Goal: Information Seeking & Learning: Learn about a topic

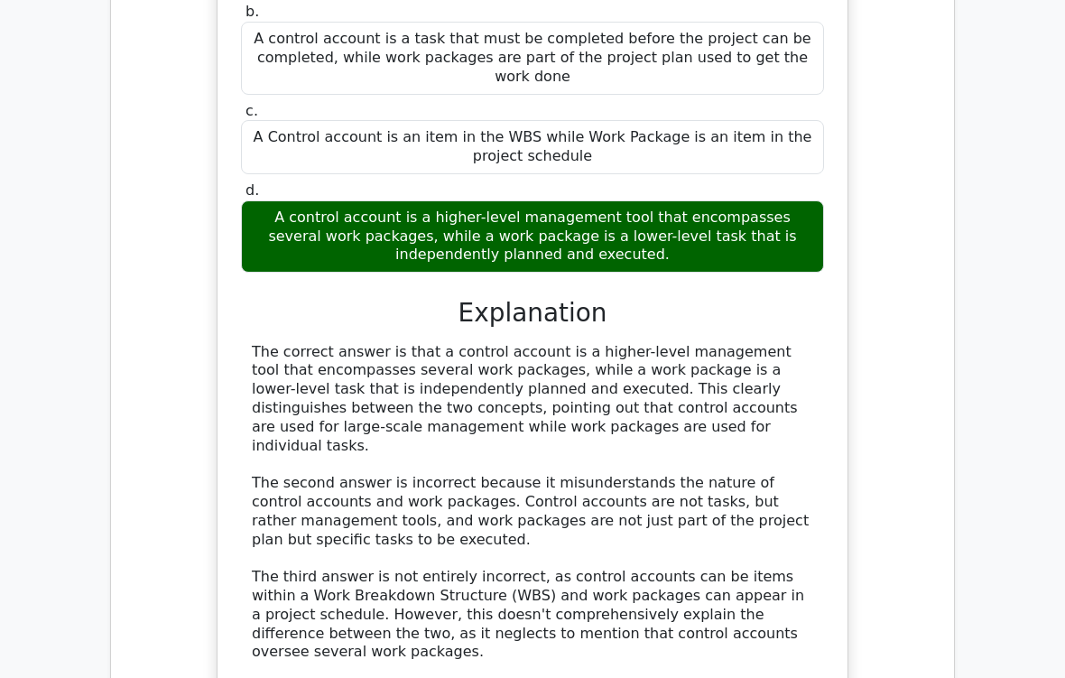
scroll to position [8152, 0]
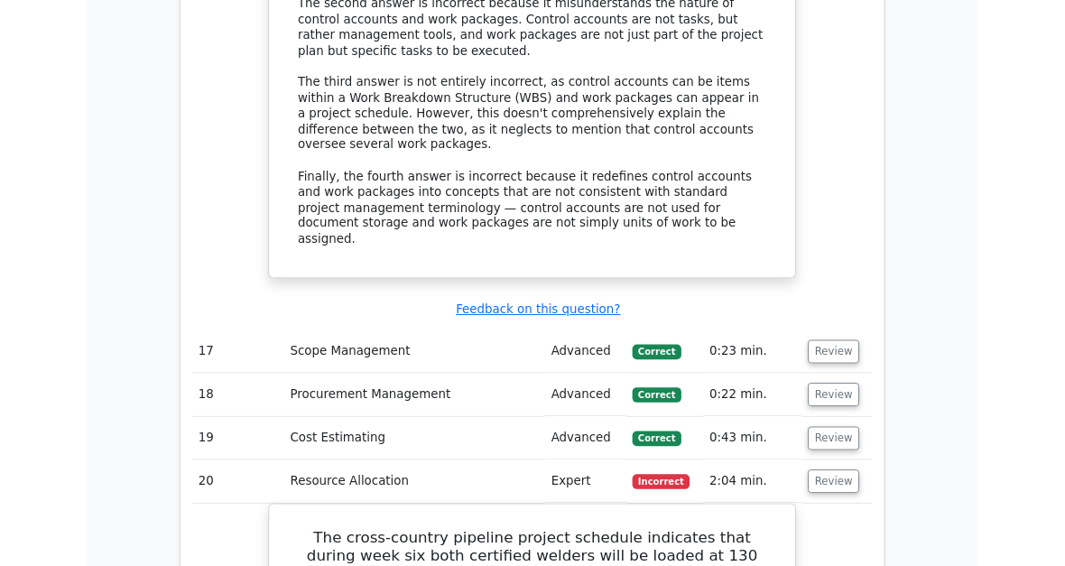
scroll to position [8630, 0]
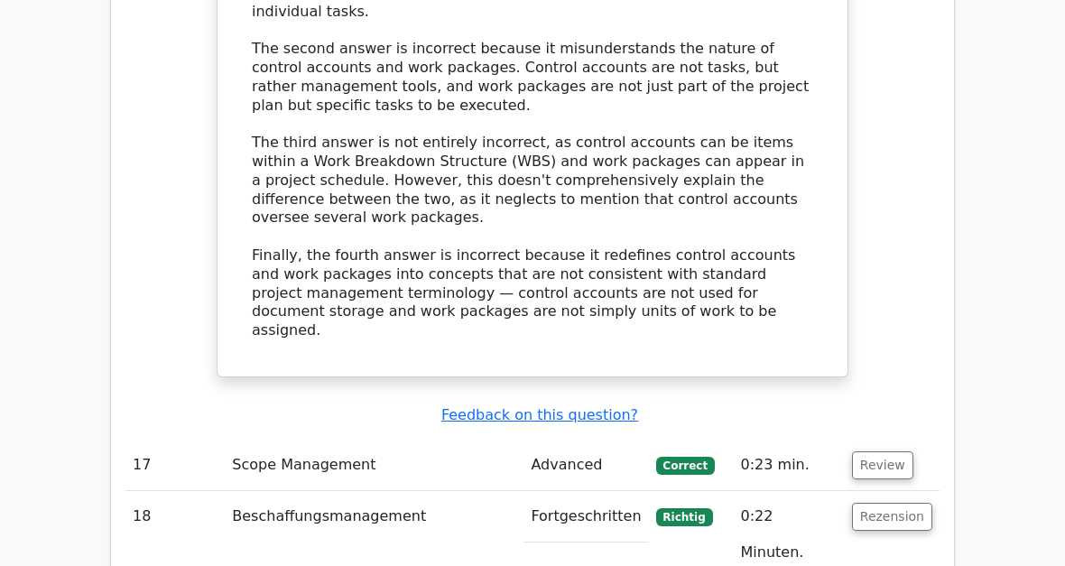
scroll to position [8558, 0]
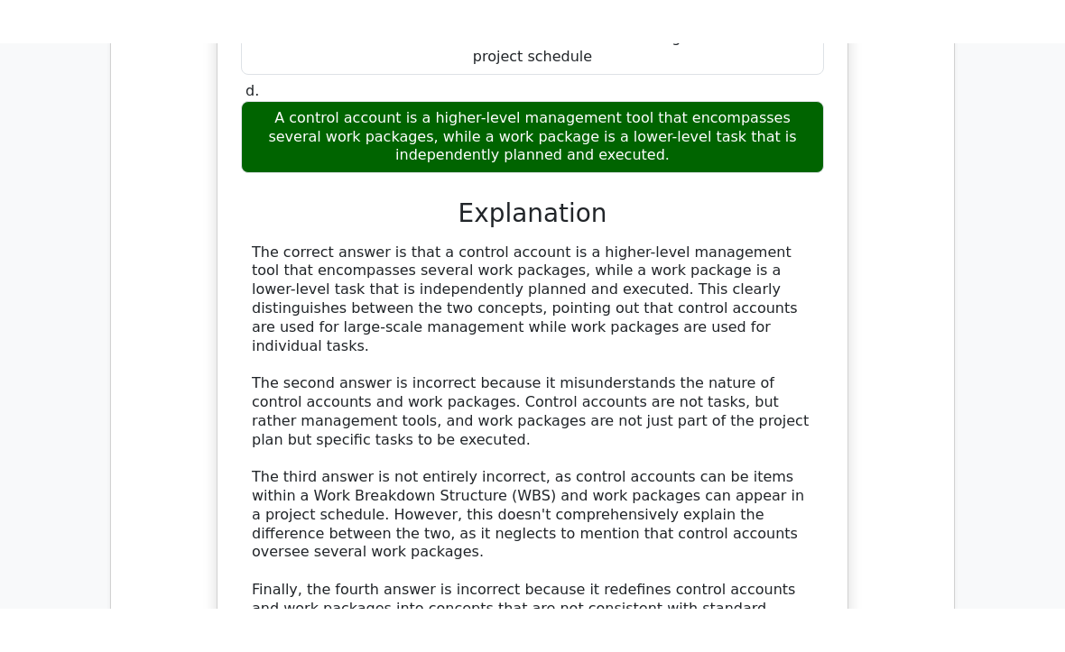
scroll to position [8294, 0]
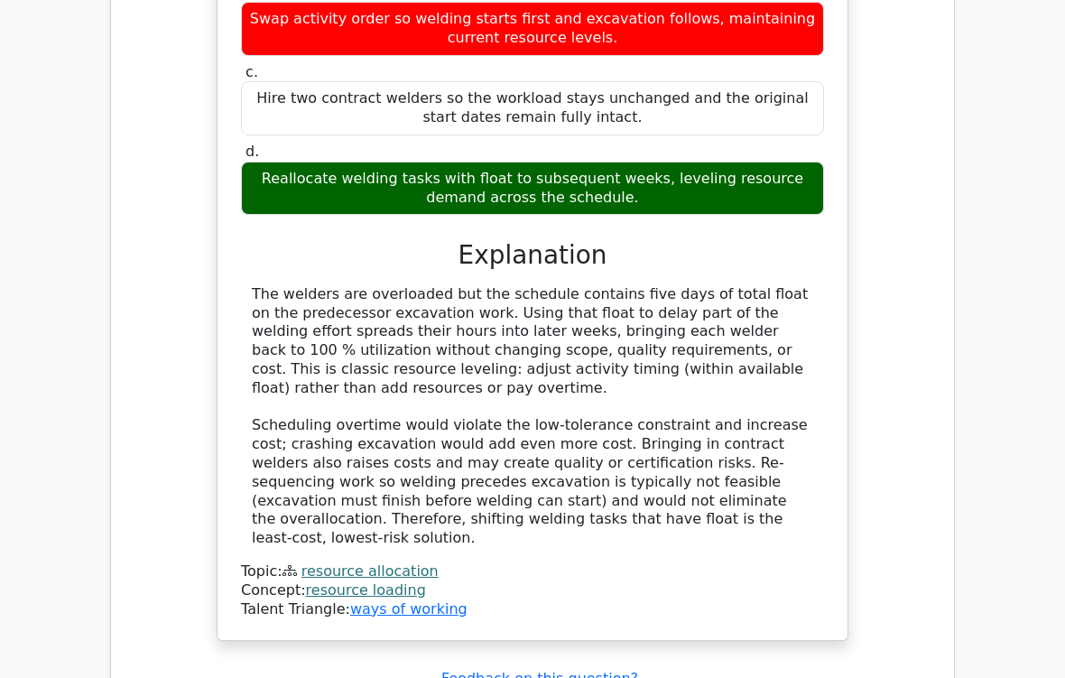
scroll to position [9614, 0]
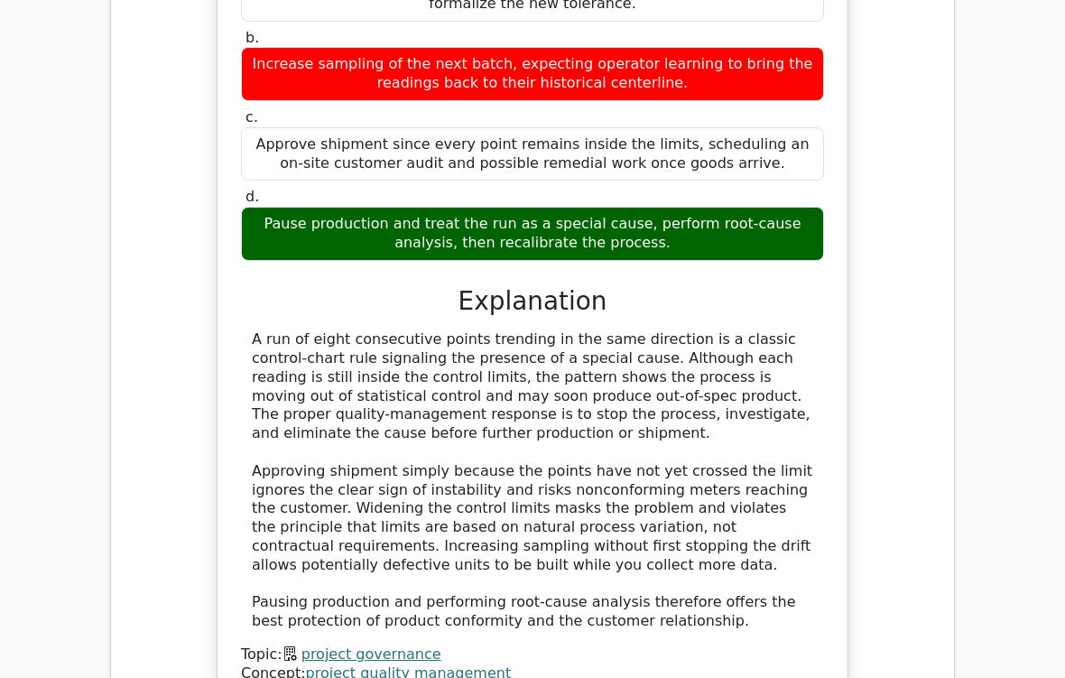
scroll to position [10919, 0]
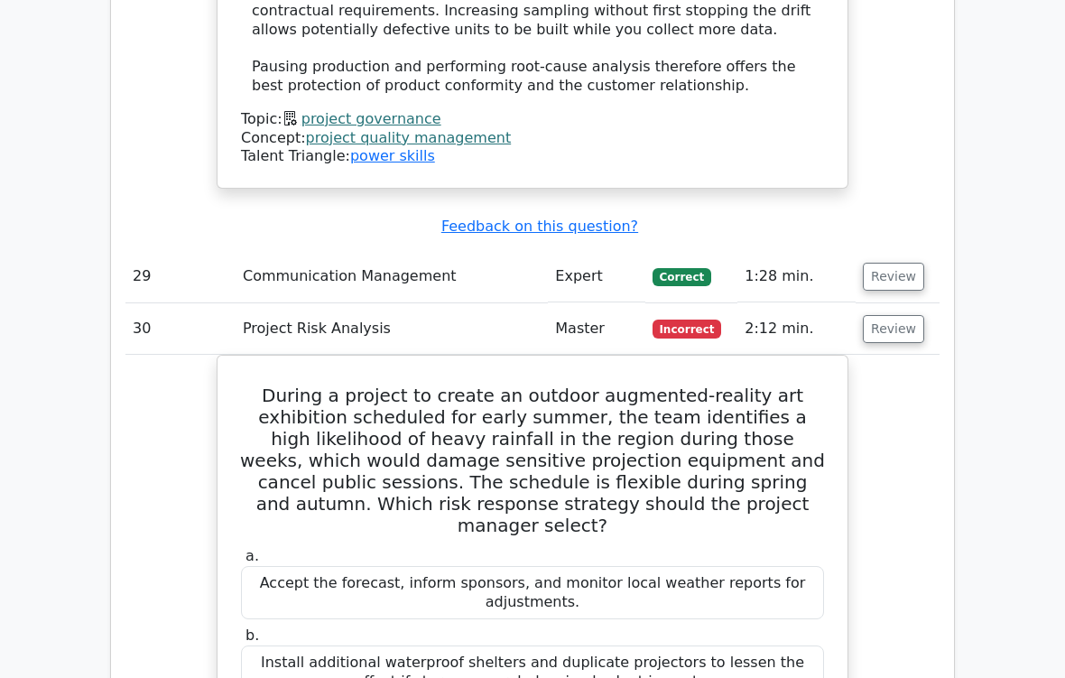
scroll to position [11441, 0]
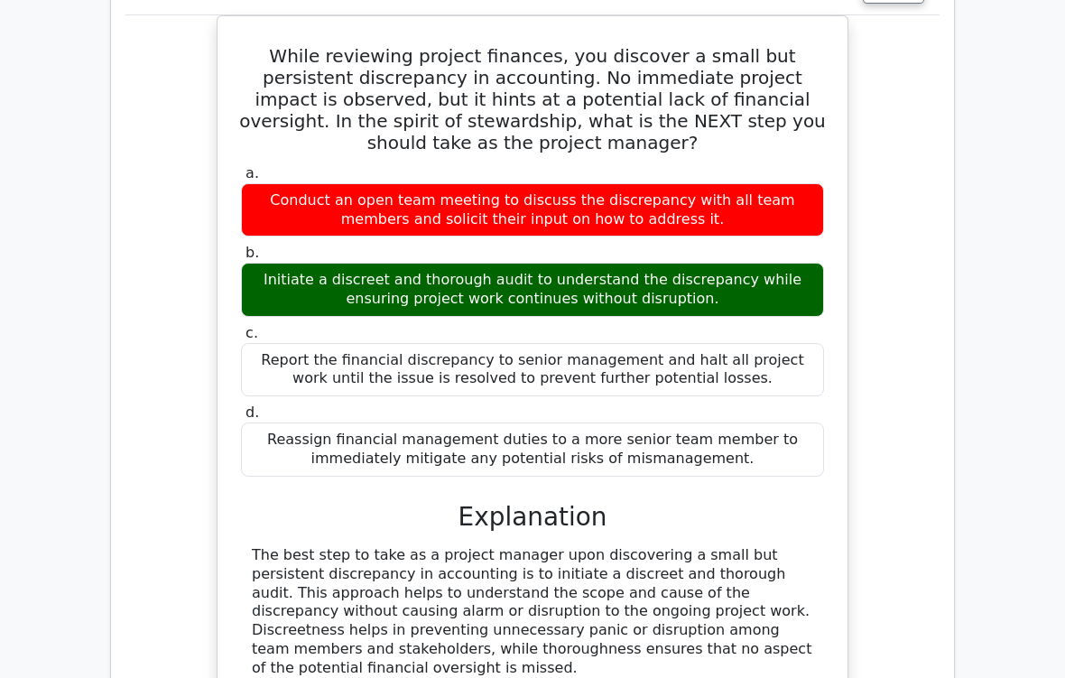
scroll to position [12854, 0]
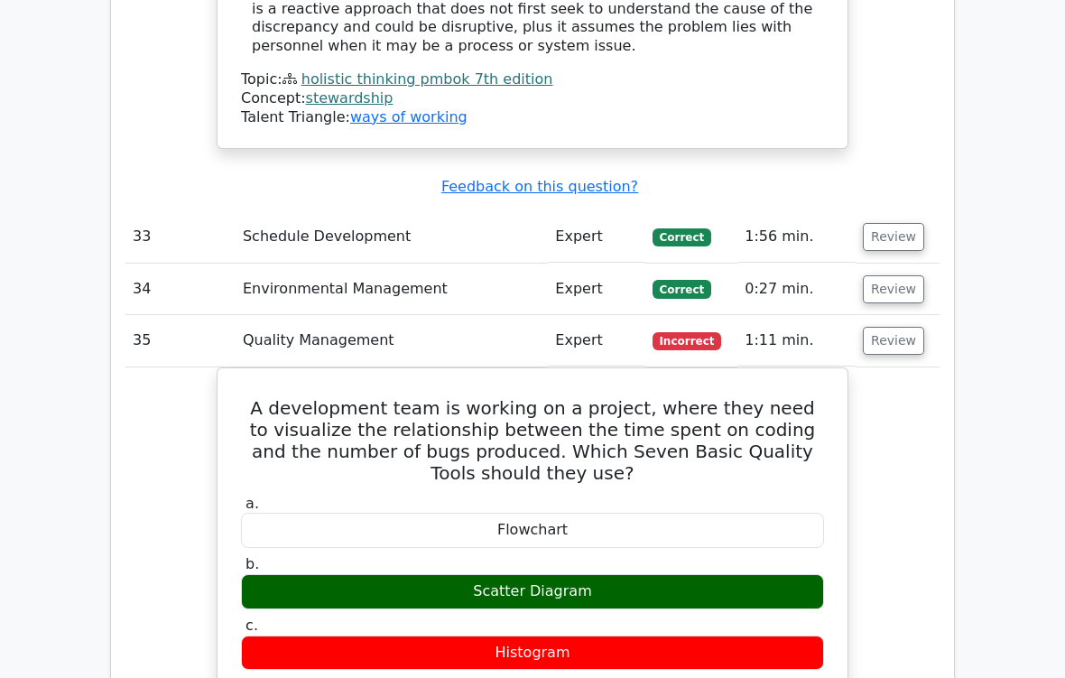
scroll to position [13684, 0]
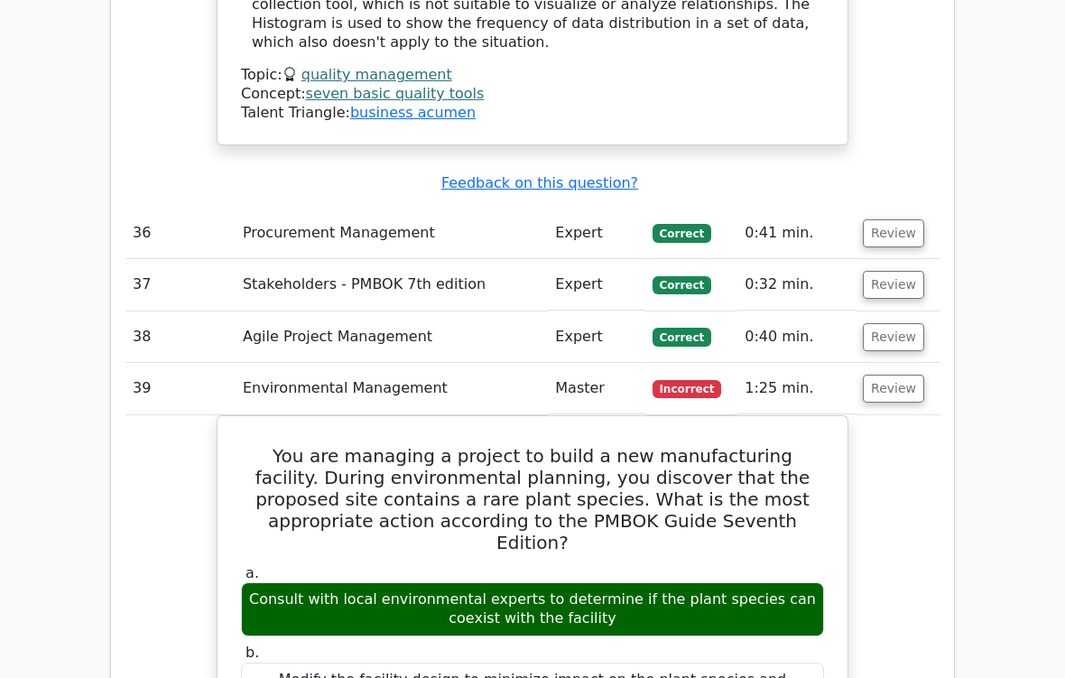
scroll to position [14652, 0]
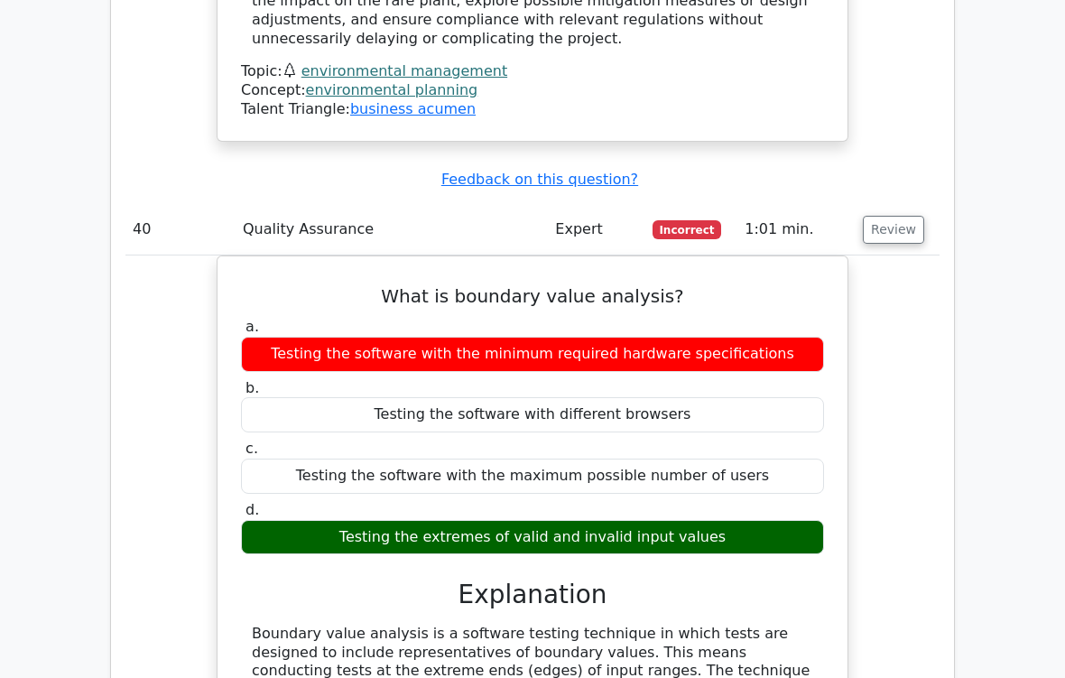
scroll to position [15671, 0]
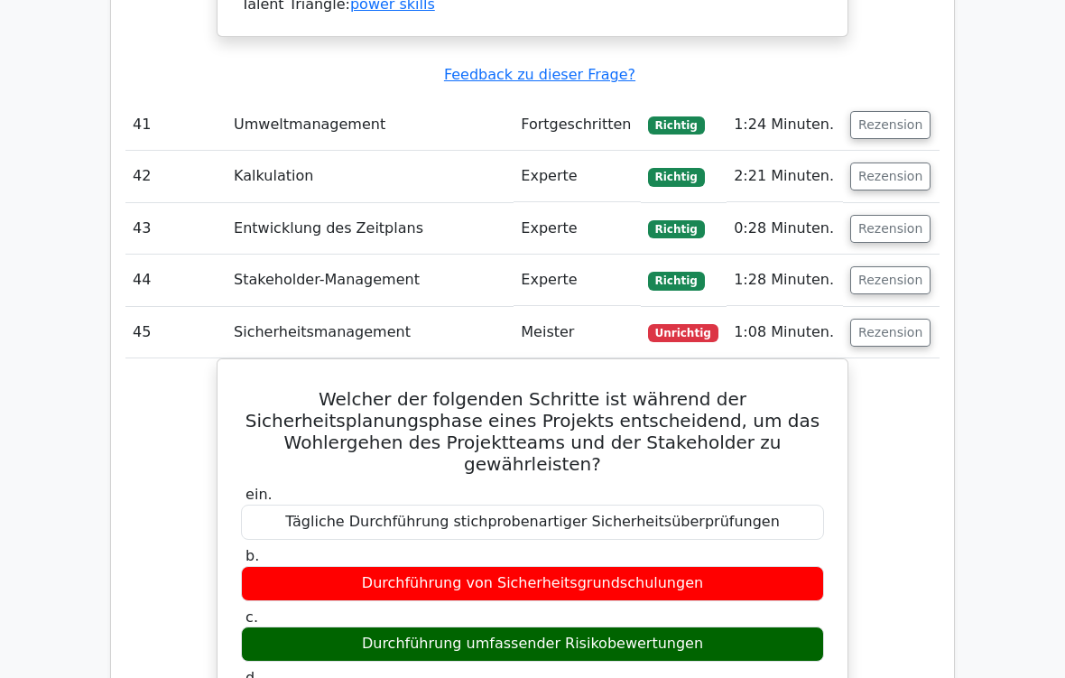
scroll to position [16639, 0]
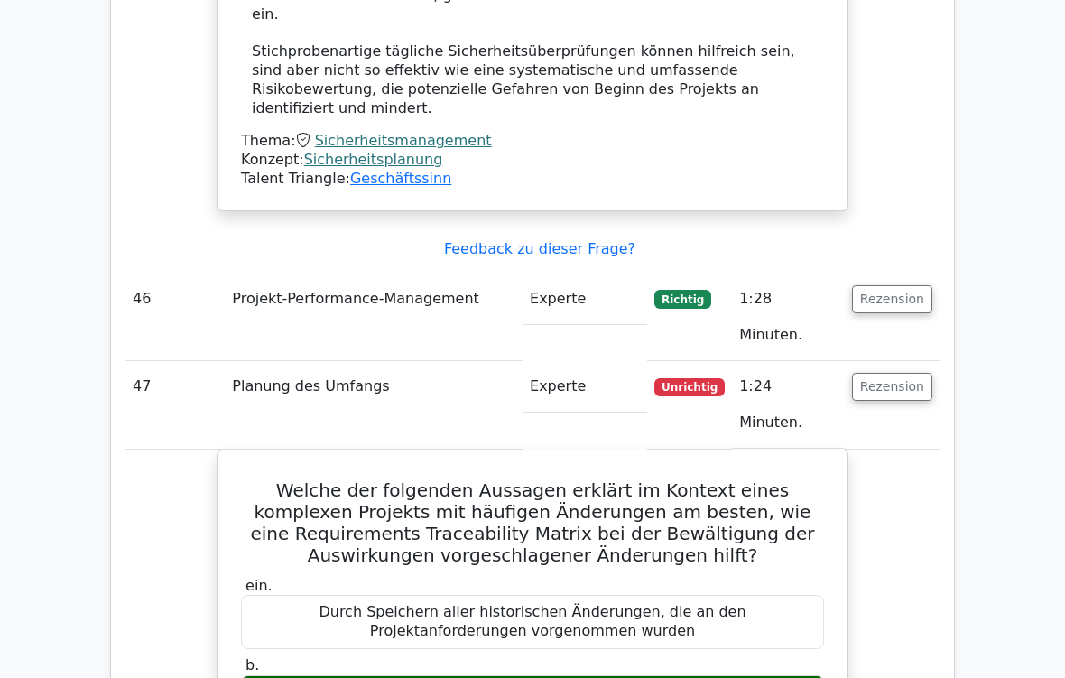
scroll to position [17617, 0]
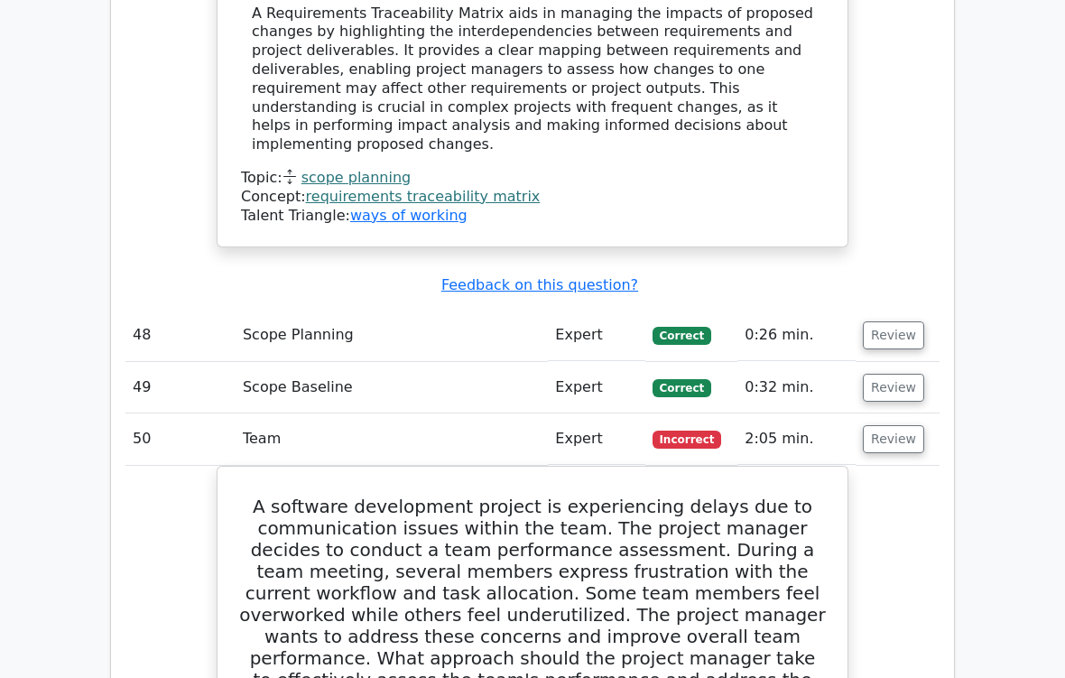
scroll to position [18391, 0]
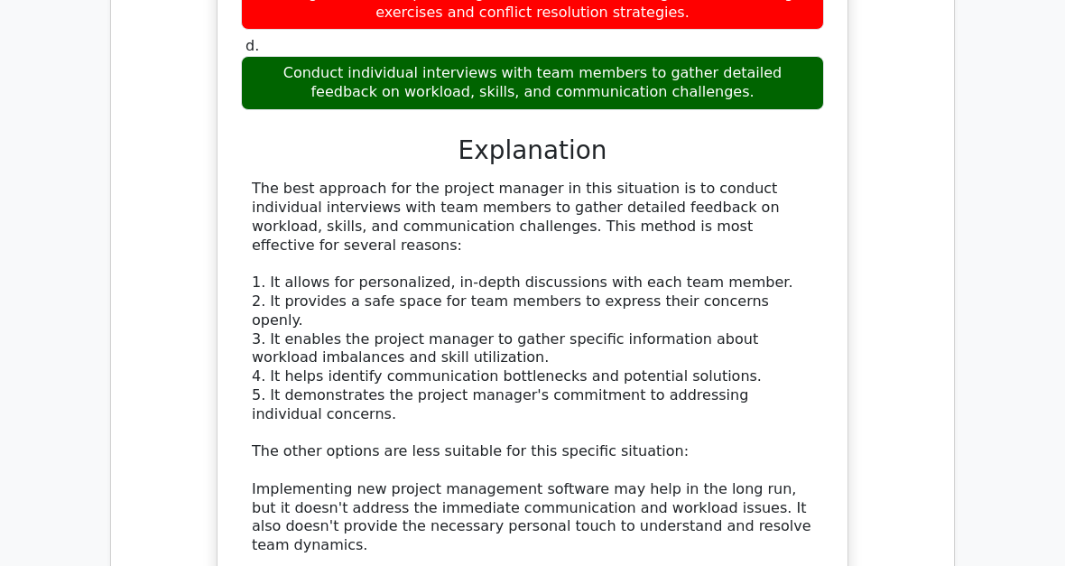
scroll to position [19222, 0]
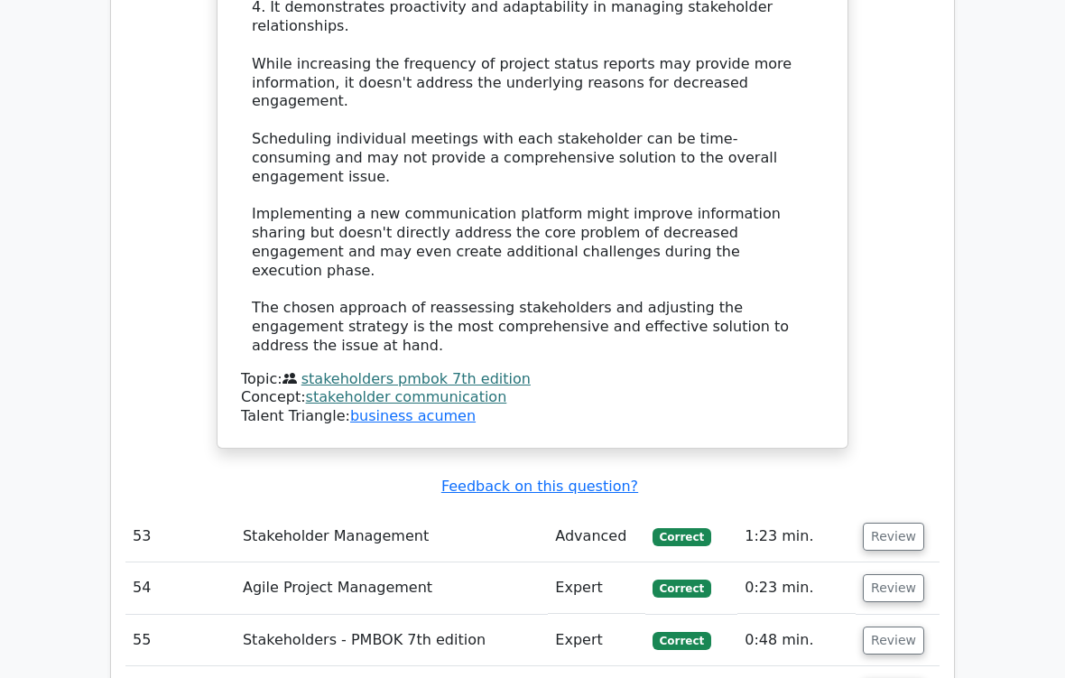
scroll to position [21138, 0]
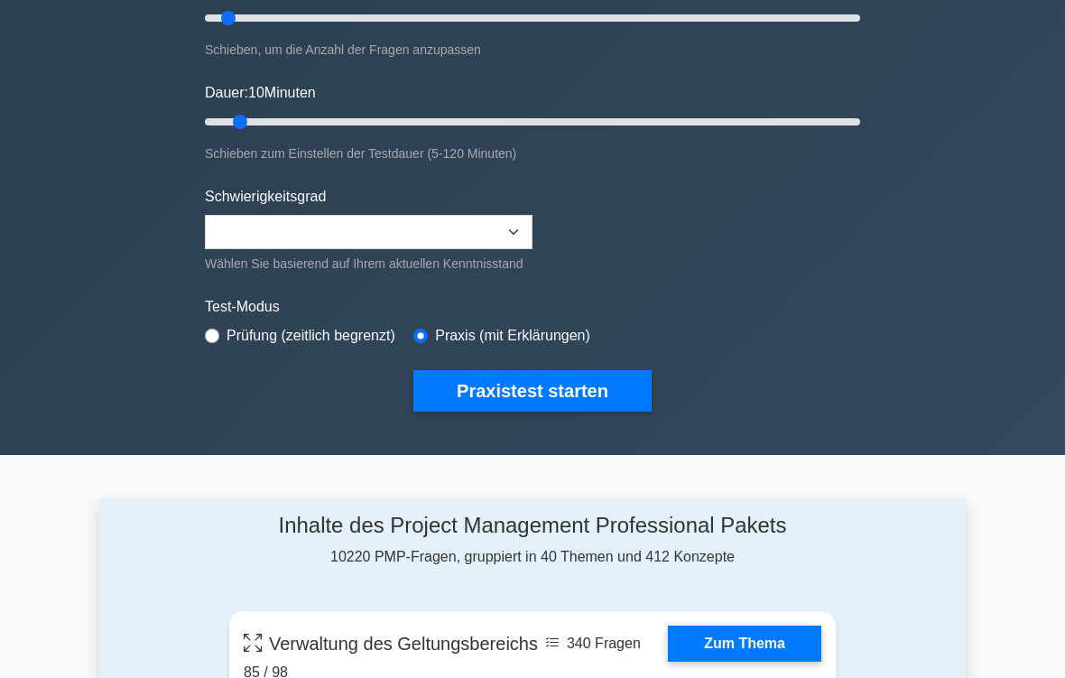
scroll to position [314, 0]
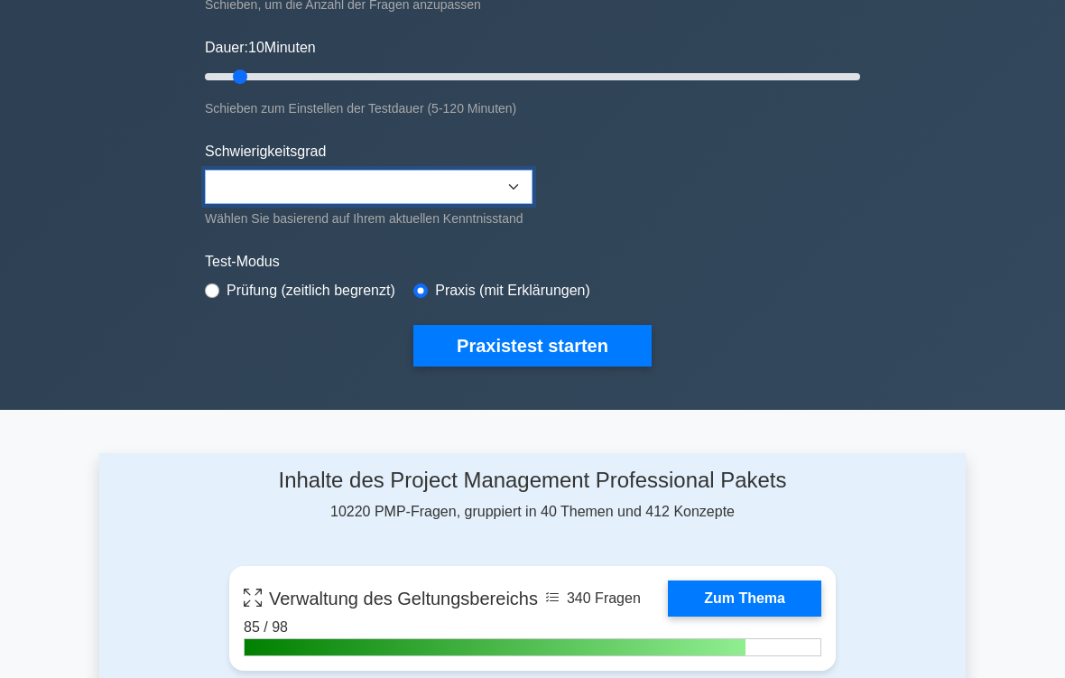
click at [505, 177] on select "Beginner Intermediate Expert" at bounding box center [369, 187] width 328 height 34
click at [222, 301] on div "Prüfung (zeitlich begrenzt)" at bounding box center [300, 291] width 190 height 22
click at [205, 298] on input "radio" at bounding box center [212, 290] width 14 height 14
radio input "true"
click at [523, 189] on select "Beginner Intermediate Expert" at bounding box center [369, 187] width 328 height 34
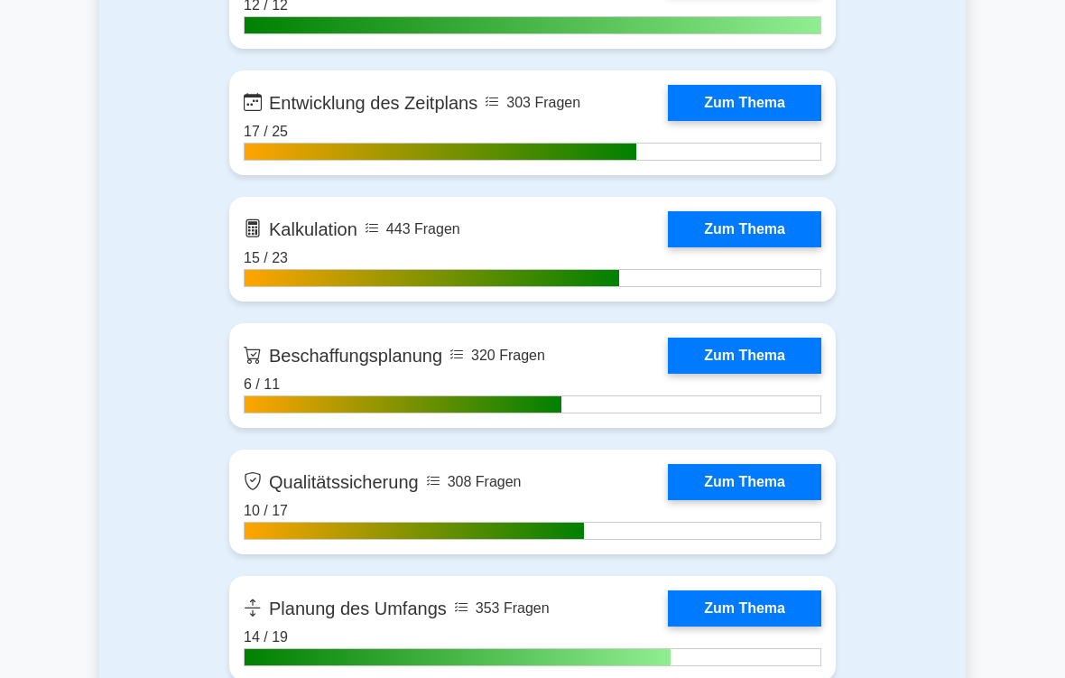
scroll to position [2221, 0]
click at [767, 374] on link "Zum Thema" at bounding box center [744, 356] width 153 height 36
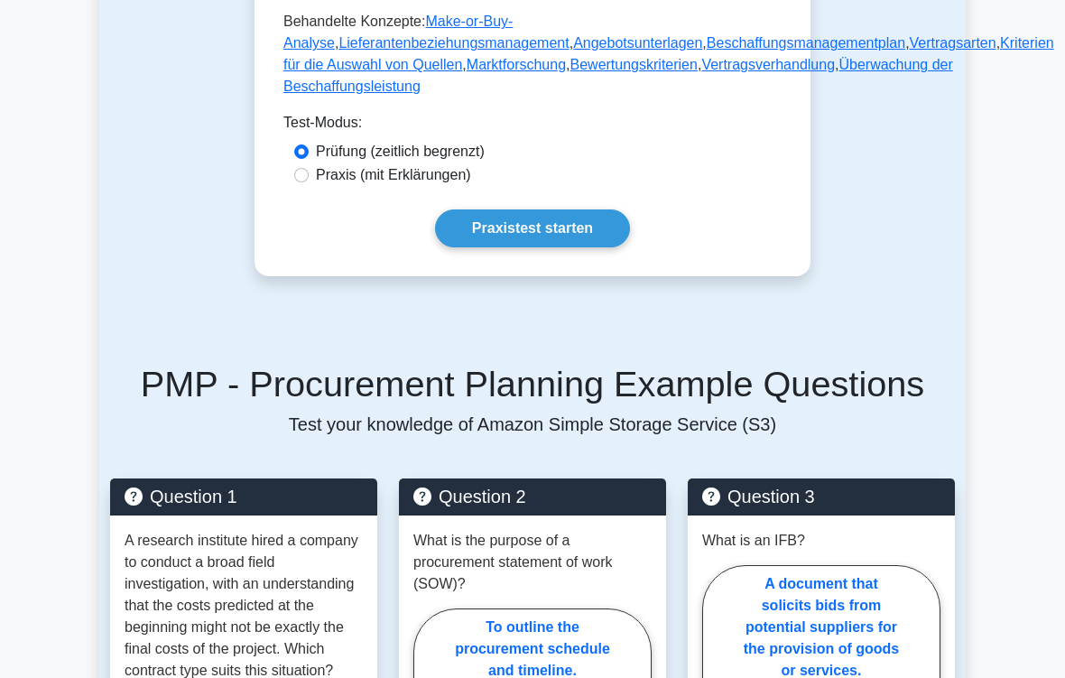
scroll to position [1281, 0]
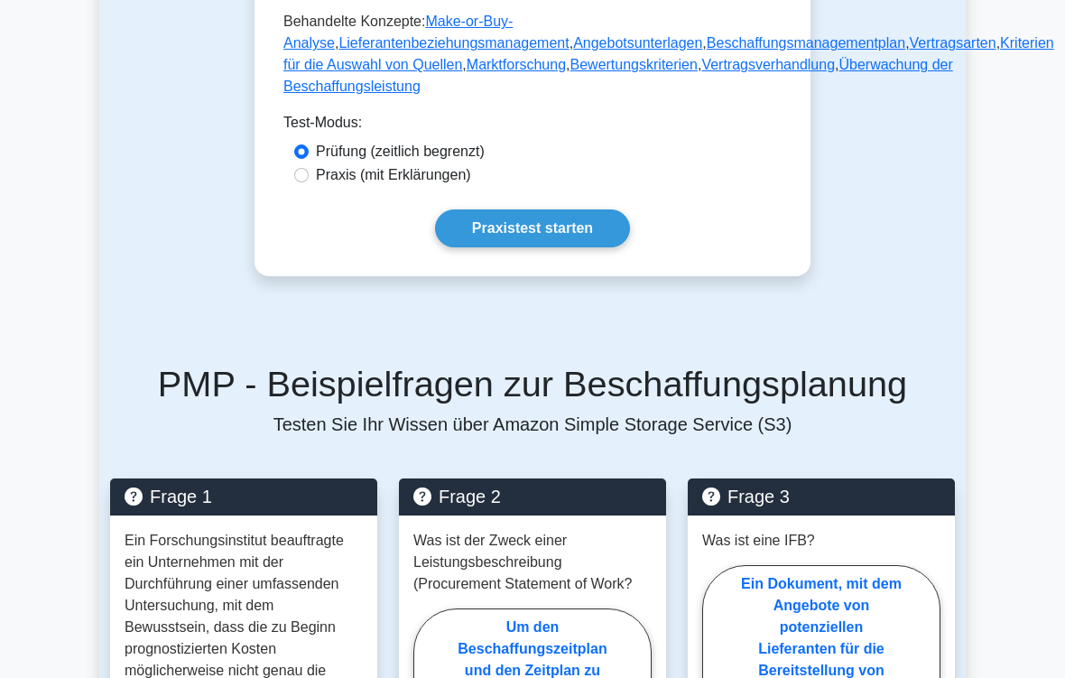
click at [548, 247] on link "Praxistest starten" at bounding box center [532, 228] width 195 height 38
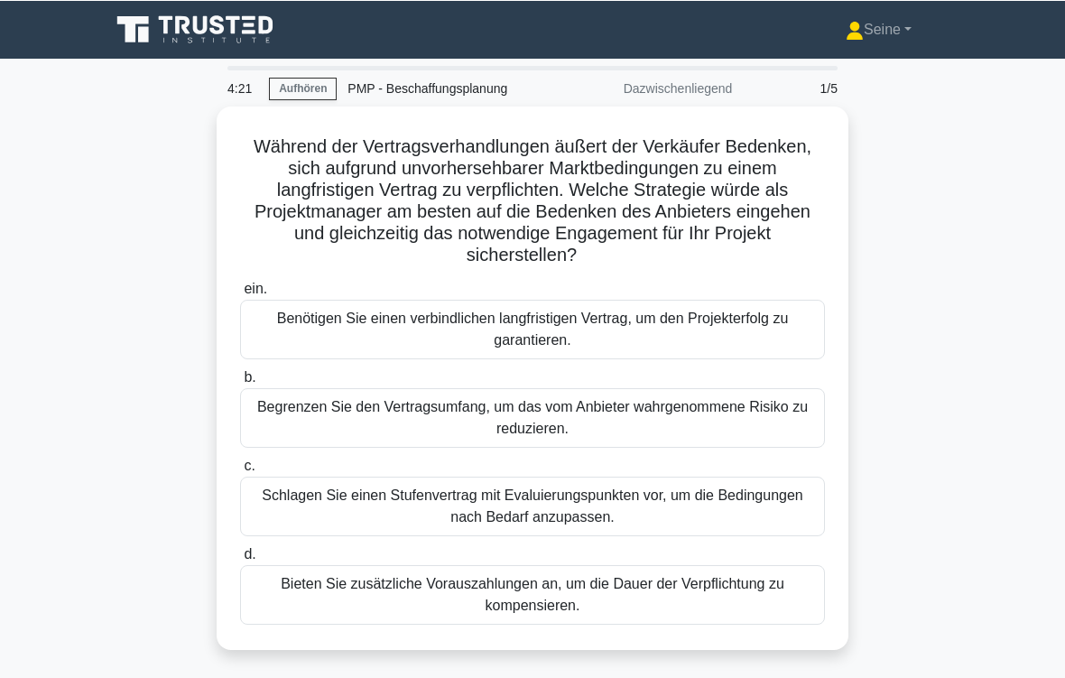
scroll to position [6, 0]
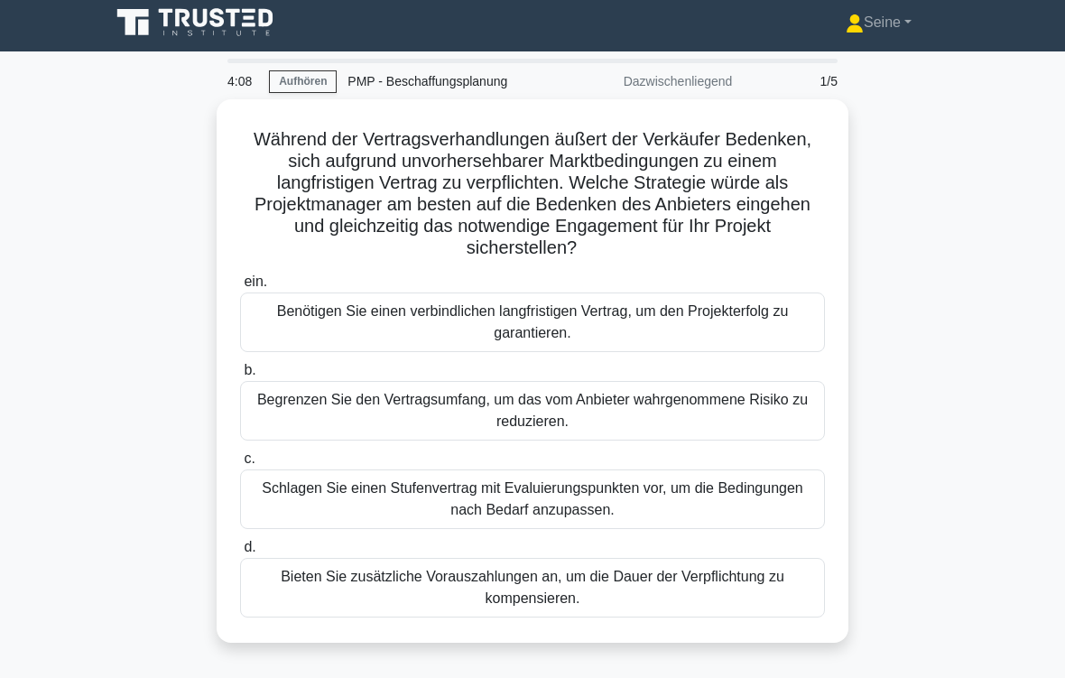
click at [763, 486] on div "Schlagen Sie einen Stufenvertrag mit Evaluierungspunkten vor, um die Bedingunge…" at bounding box center [532, 499] width 585 height 60
click at [240, 465] on input "c. Schlagen Sie einen Stufenvertrag mit Evaluierungspunkten vor, um die Bedingu…" at bounding box center [240, 459] width 0 height 12
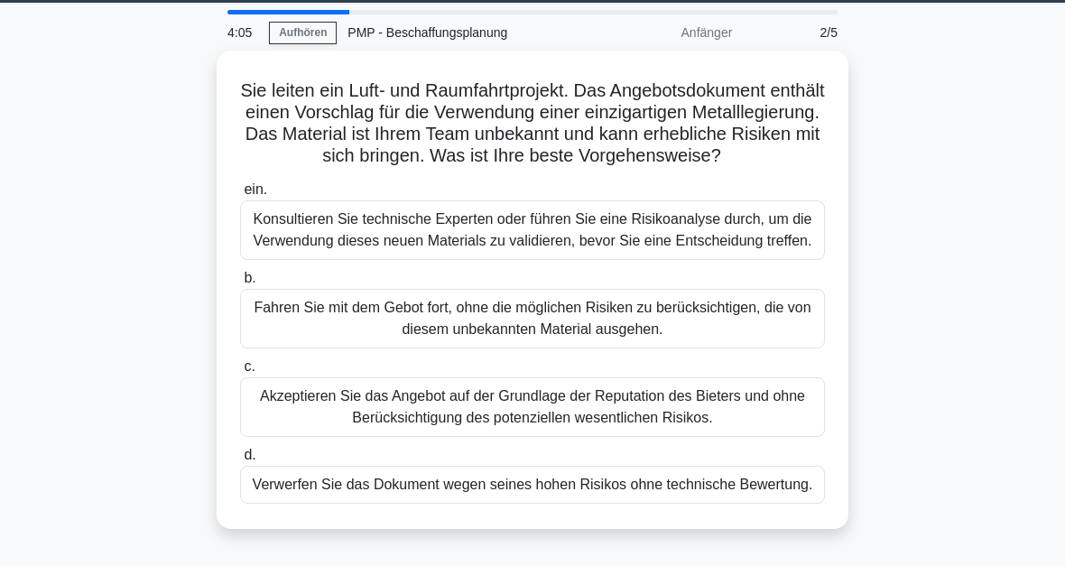
scroll to position [55, 0]
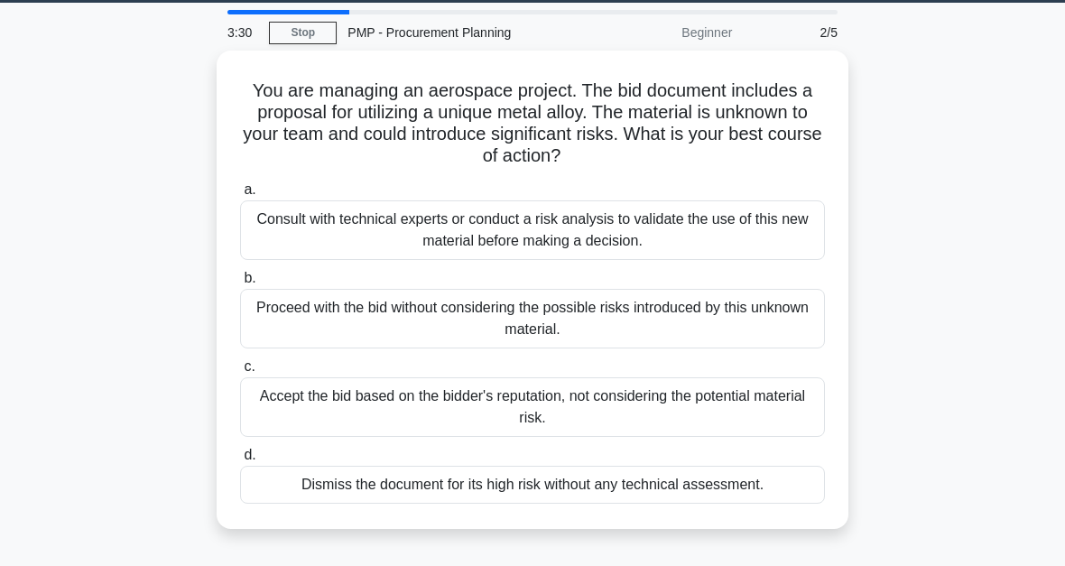
click at [763, 223] on div "Consult with technical experts or conduct a risk analysis to validate the use o…" at bounding box center [532, 230] width 585 height 60
click at [240, 196] on input "a. Consult with technical experts or conduct a risk analysis to validate the us…" at bounding box center [240, 190] width 0 height 12
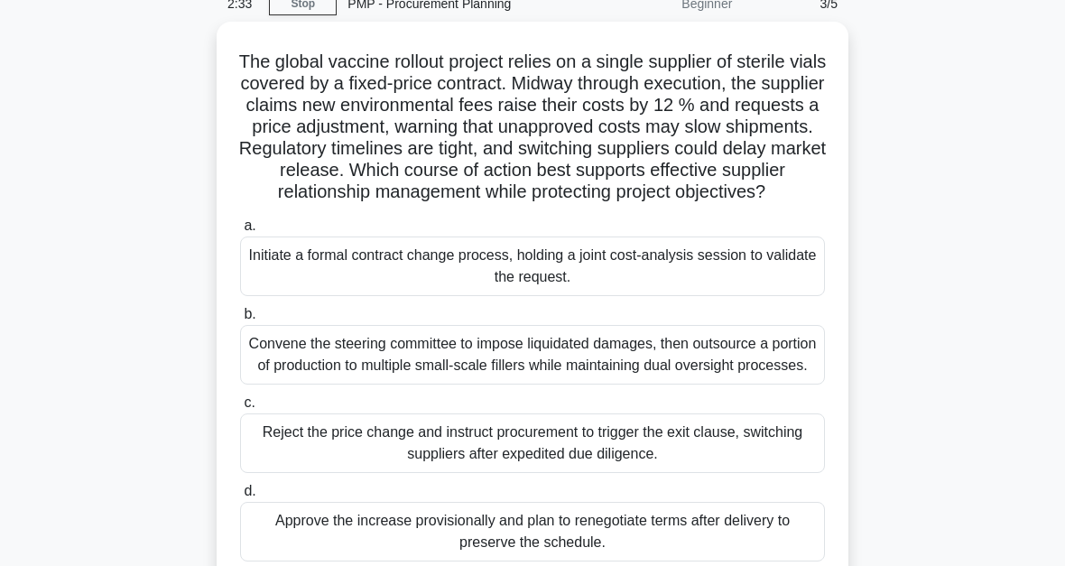
scroll to position [62, 0]
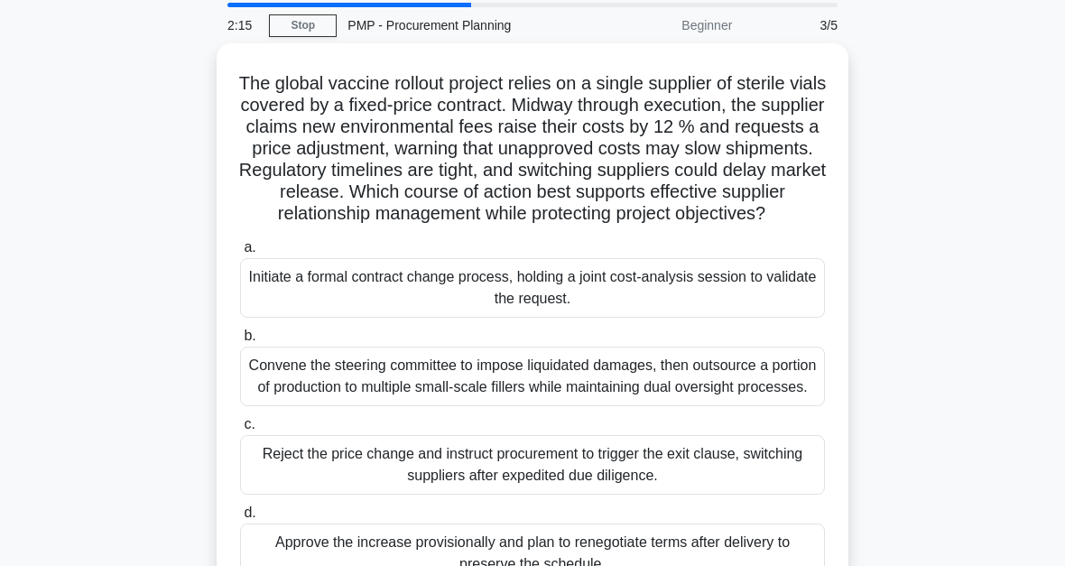
click at [698, 314] on div "Initiate a formal contract change process, holding a joint cost-analysis sessio…" at bounding box center [532, 288] width 585 height 60
click at [240, 254] on input "a. Initiate a formal contract change process, holding a joint cost-analysis ses…" at bounding box center [240, 248] width 0 height 12
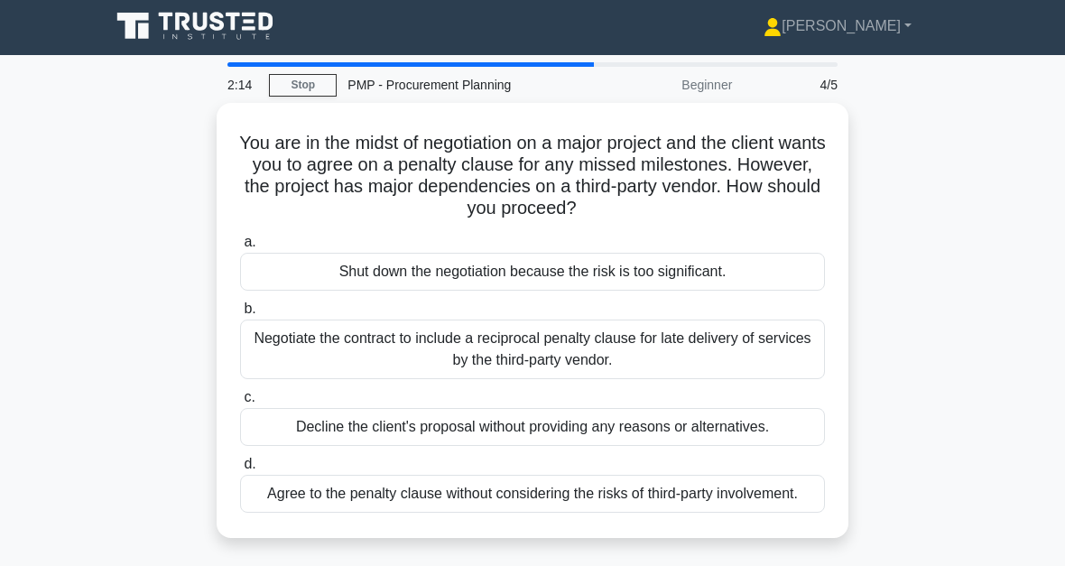
scroll to position [0, 0]
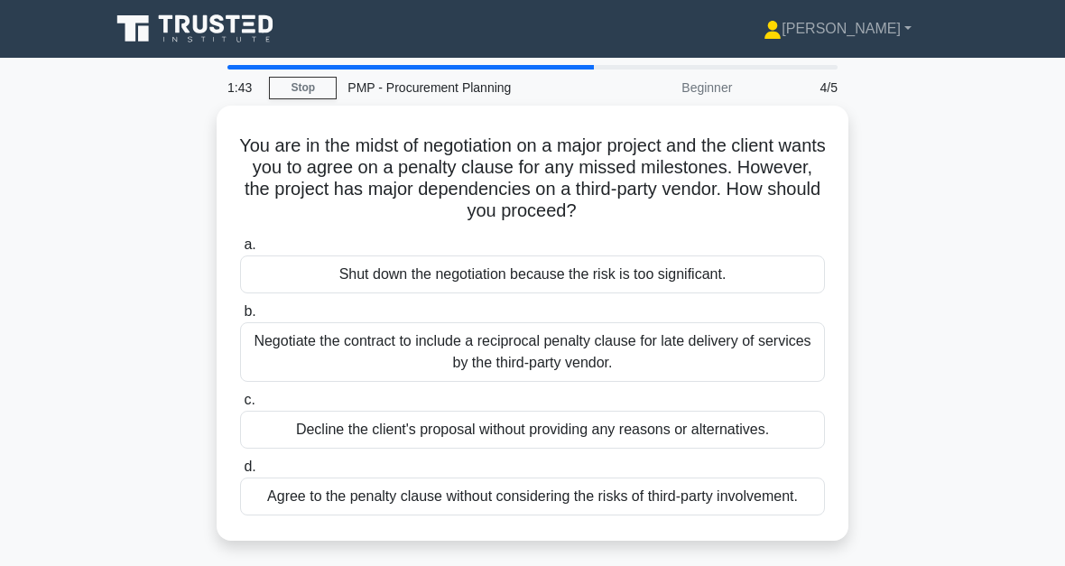
click at [756, 344] on div "Negotiate the contract to include a reciprocal penalty clause for late delivery…" at bounding box center [532, 352] width 585 height 60
click at [240, 318] on input "b. Negotiate the contract to include a reciprocal penalty clause for late deliv…" at bounding box center [240, 312] width 0 height 12
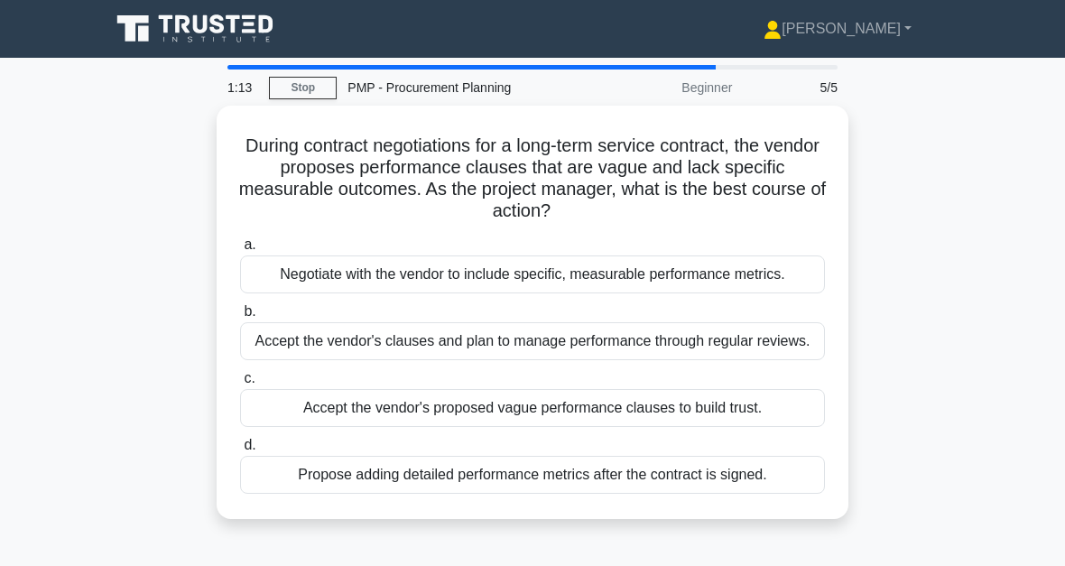
click at [582, 282] on div "Negotiate with the vendor to include specific, measurable performance metrics." at bounding box center [532, 274] width 585 height 38
click at [240, 251] on input "a. Negotiate with the vendor to include specific, measurable performance metric…" at bounding box center [240, 245] width 0 height 12
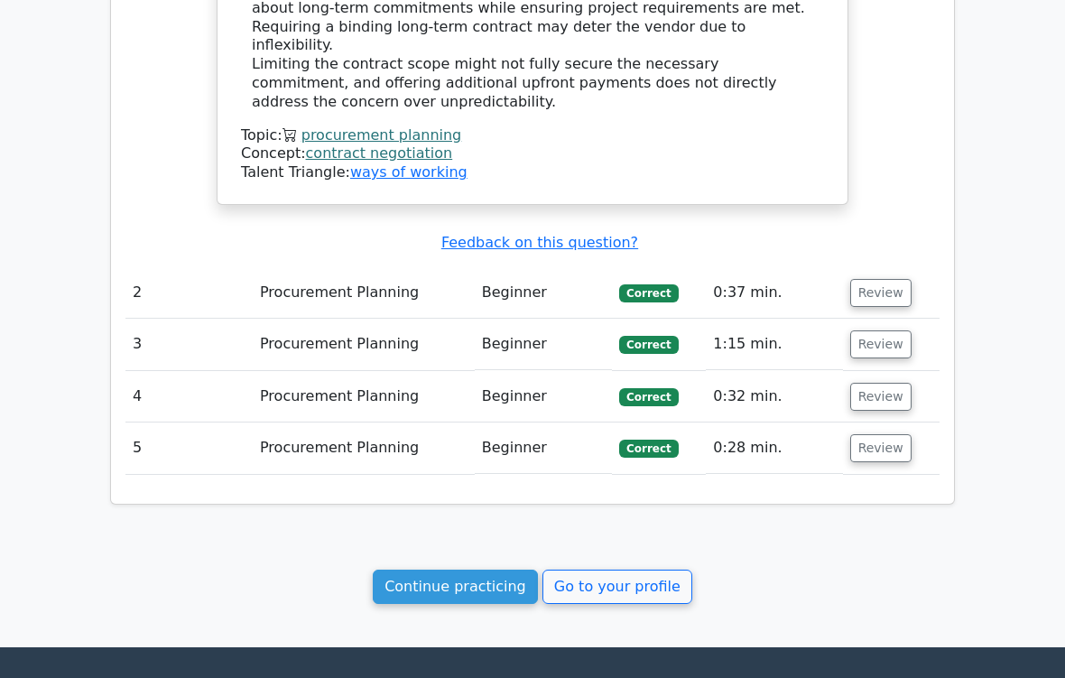
scroll to position [1568, 0]
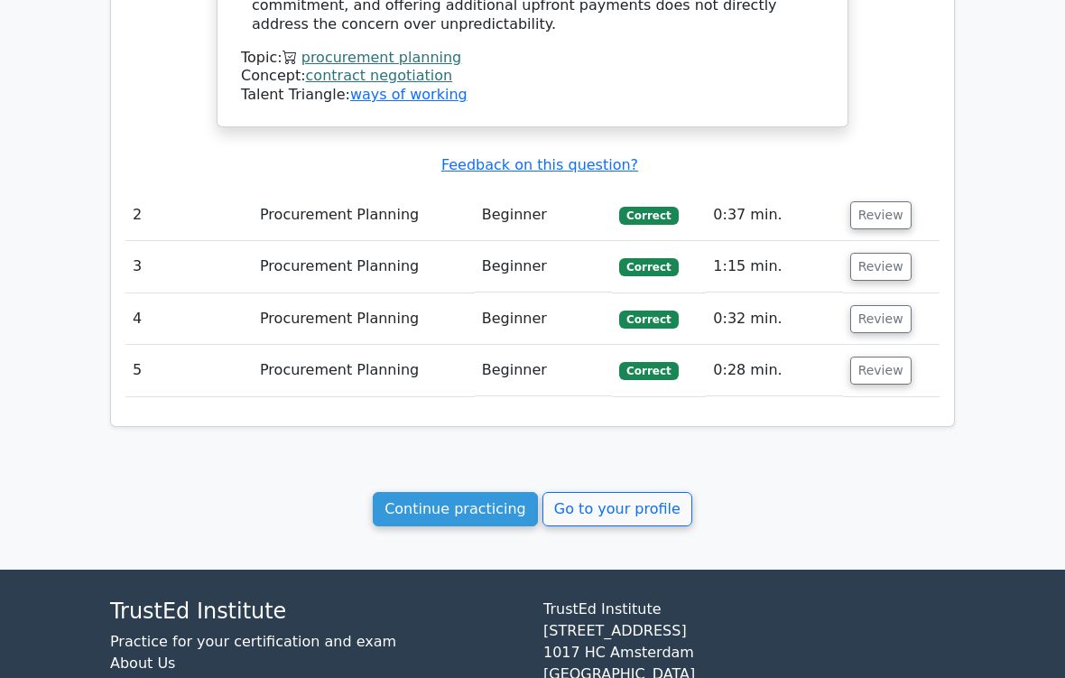
click at [497, 492] on link "Continue practicing" at bounding box center [455, 509] width 165 height 34
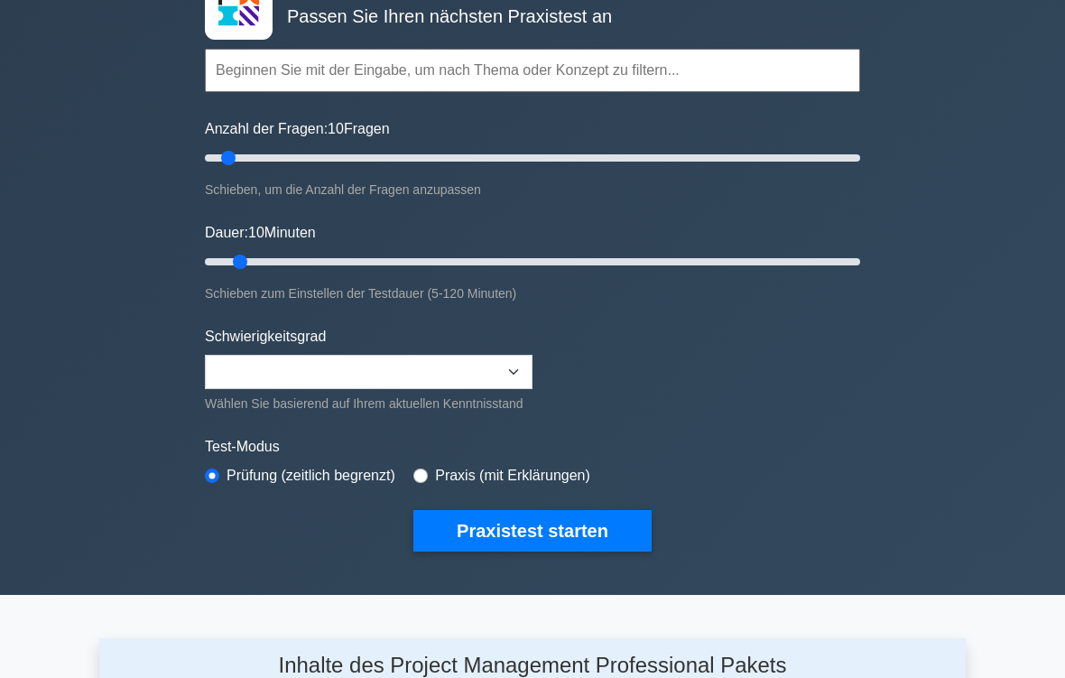
scroll to position [130, 0]
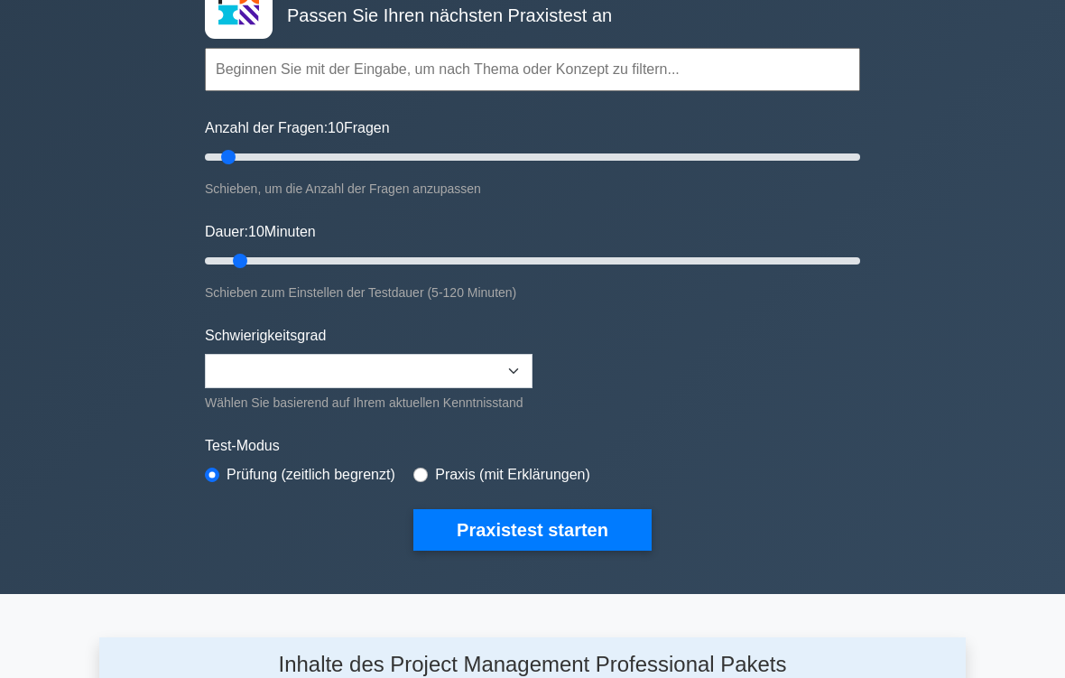
click at [428, 482] on input "radio" at bounding box center [420, 474] width 14 height 14
radio input "true"
click at [542, 550] on button "Praxistest starten" at bounding box center [532, 530] width 238 height 42
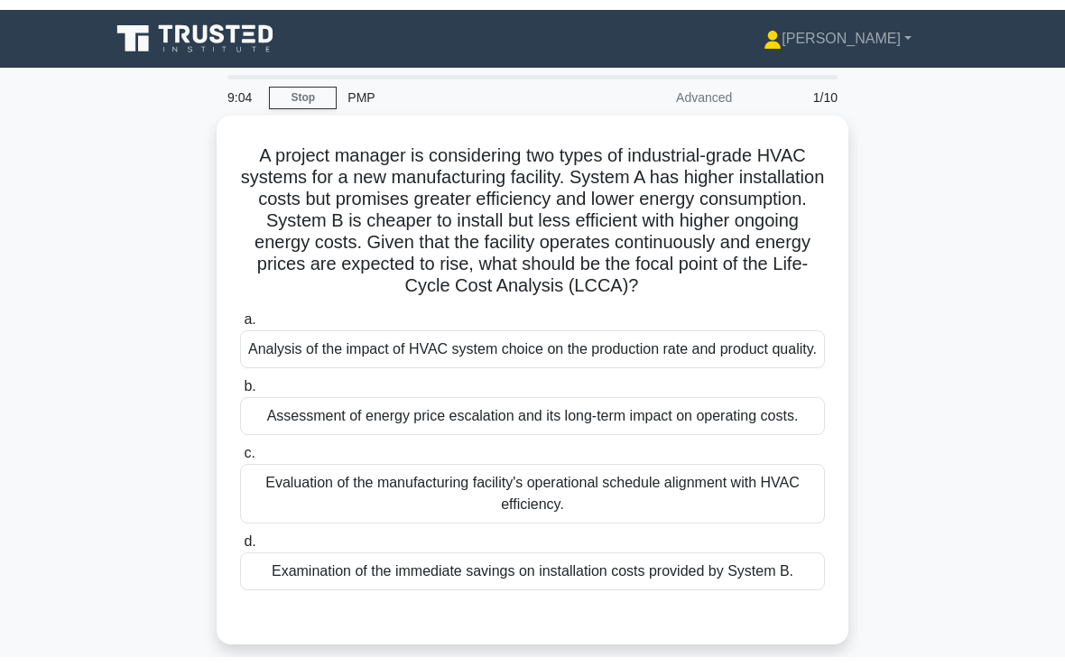
scroll to position [82, 0]
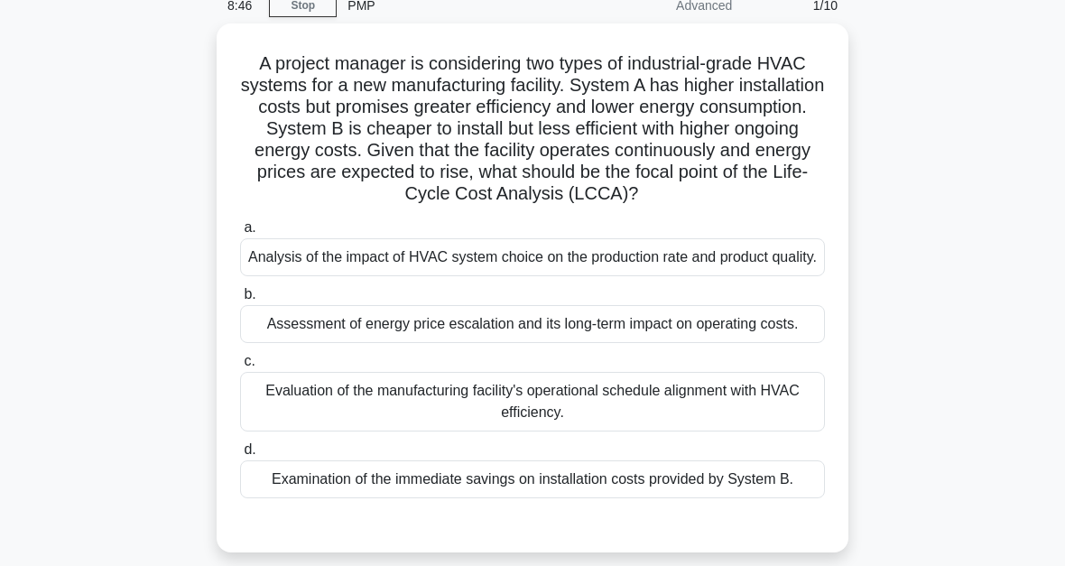
click at [680, 343] on div "Assessment of energy price escalation and its long-term impact on operating cos…" at bounding box center [532, 324] width 585 height 38
click at [240, 301] on input "b. Assessment of energy price escalation and its long-term impact on operating …" at bounding box center [240, 295] width 0 height 12
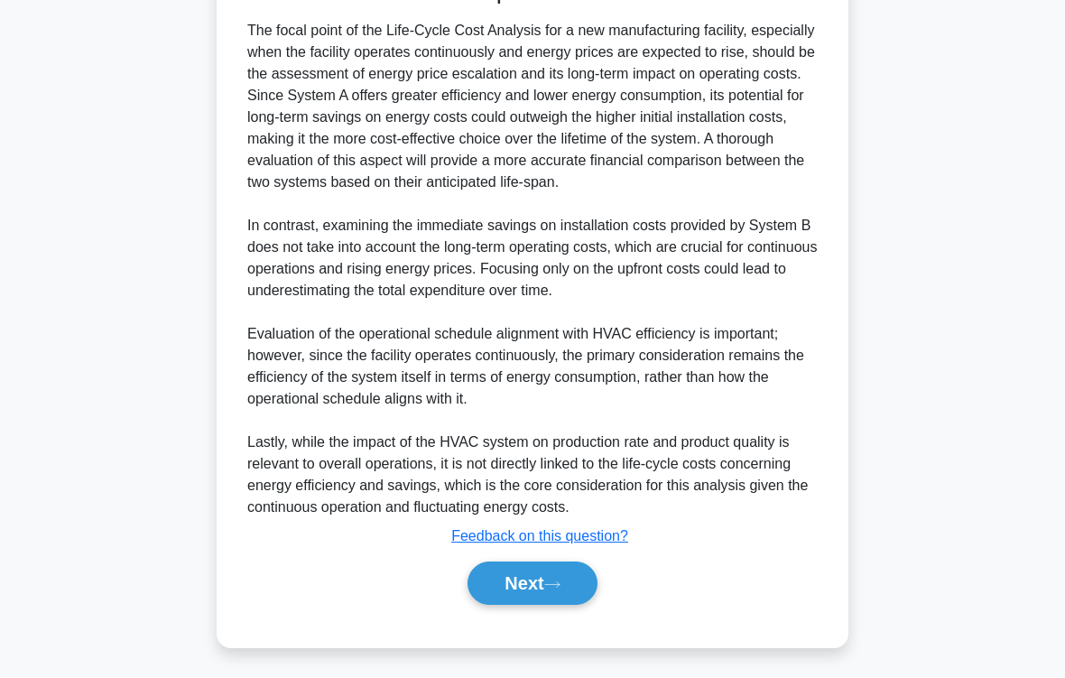
scroll to position [781, 0]
click at [571, 565] on button "Next" at bounding box center [531, 583] width 129 height 43
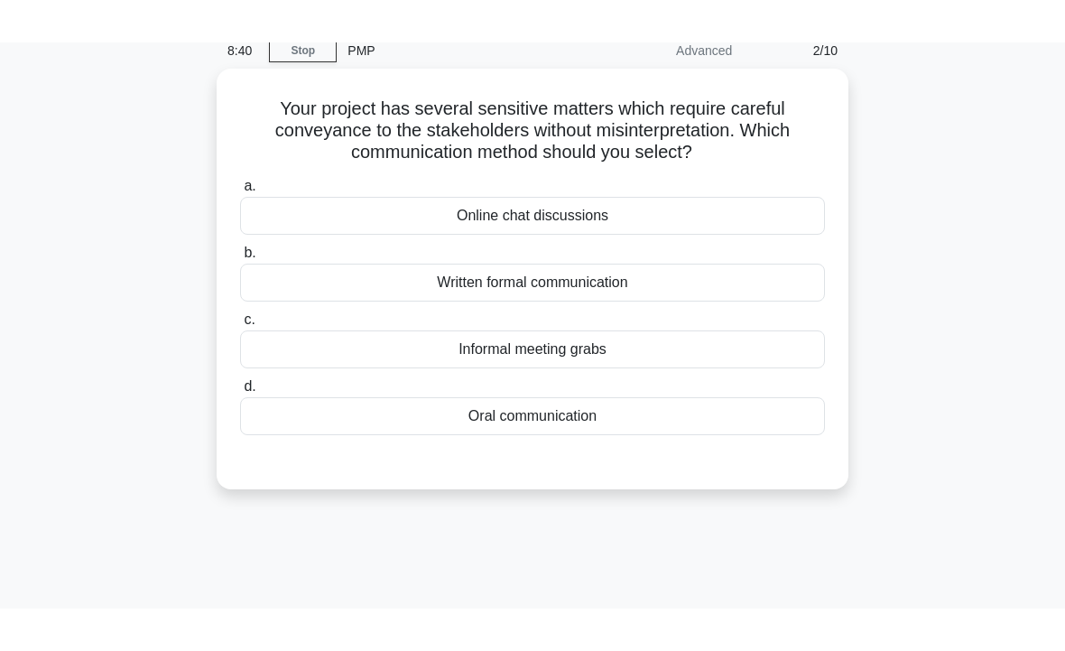
scroll to position [41, 0]
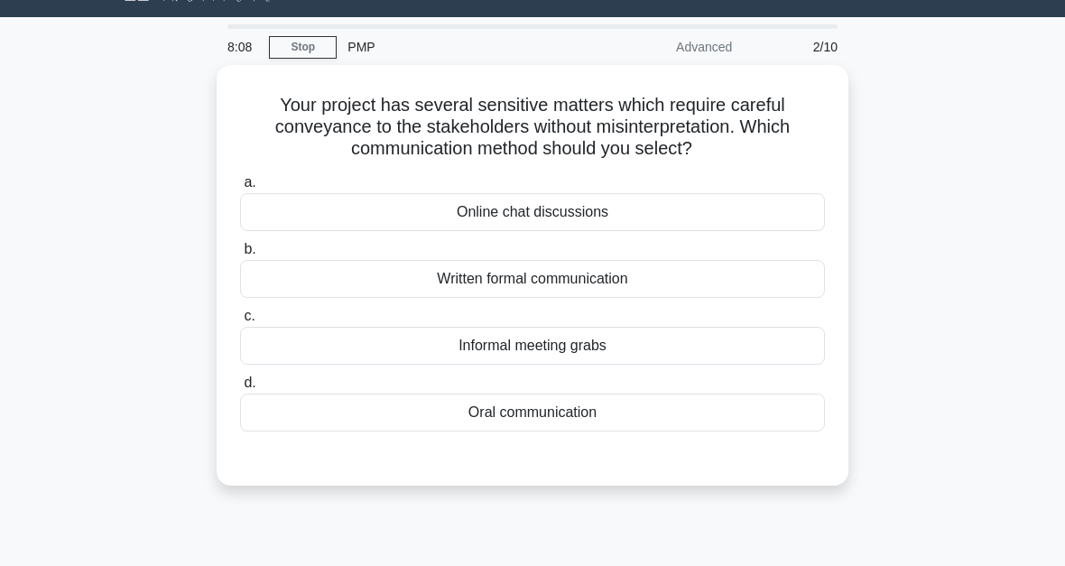
click at [737, 420] on div "Oral communication" at bounding box center [532, 412] width 585 height 38
click at [240, 389] on input "d. Oral communication" at bounding box center [240, 383] width 0 height 12
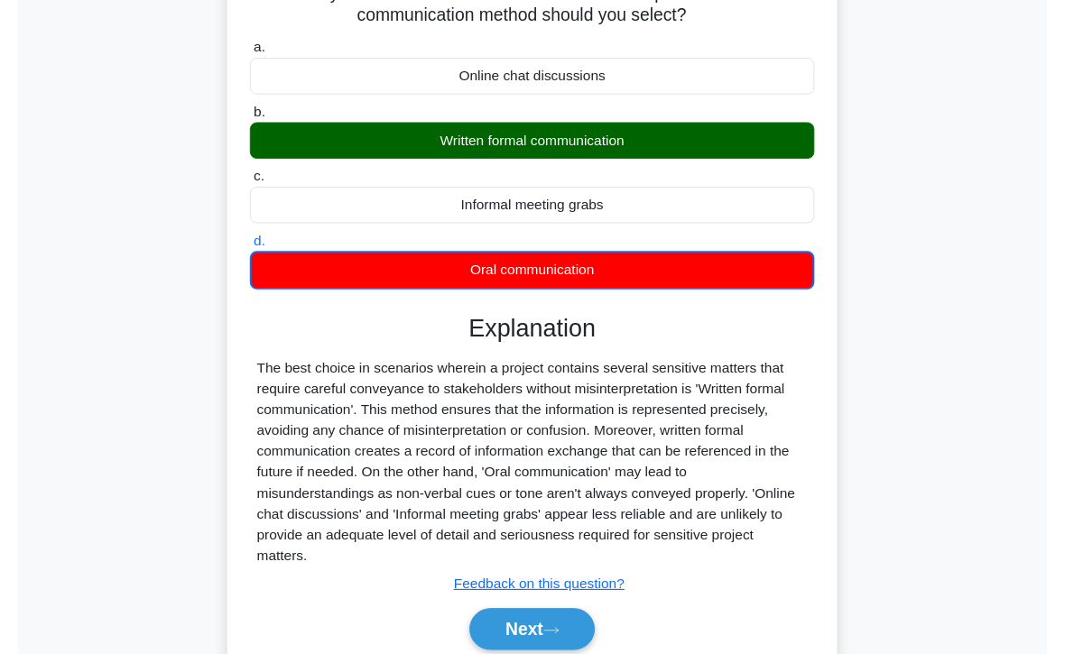
scroll to position [211, 0]
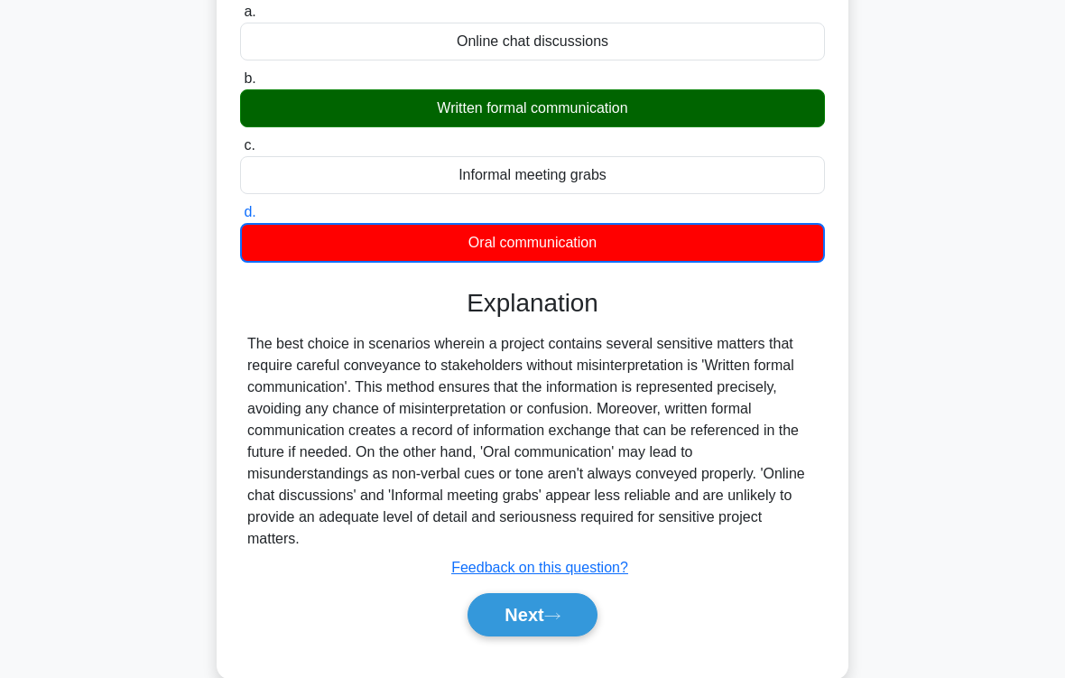
click at [556, 565] on icon at bounding box center [552, 616] width 16 height 10
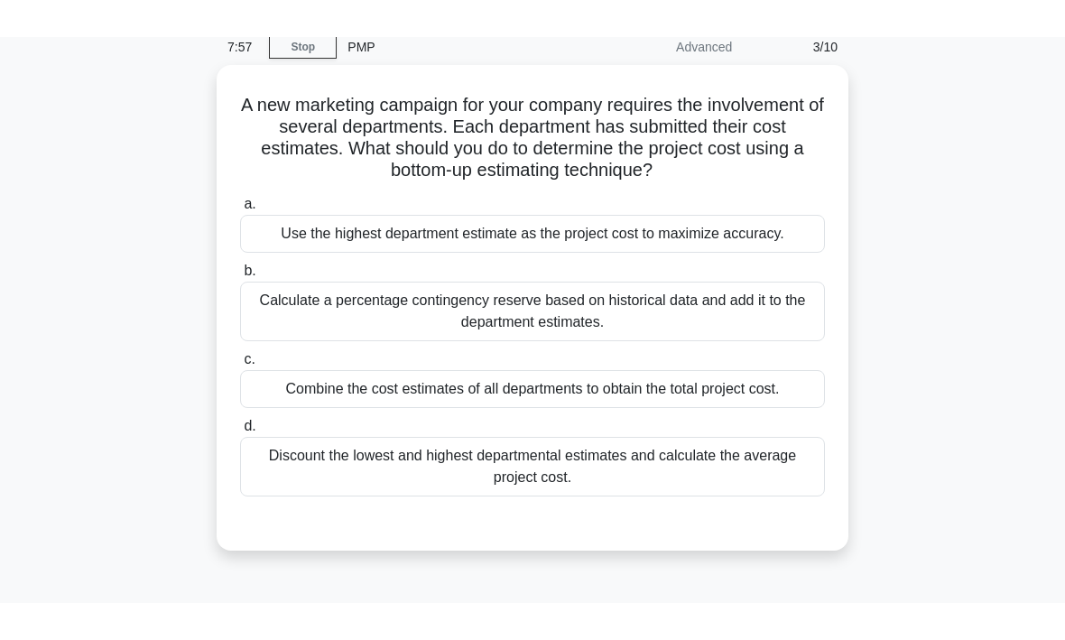
scroll to position [65, 0]
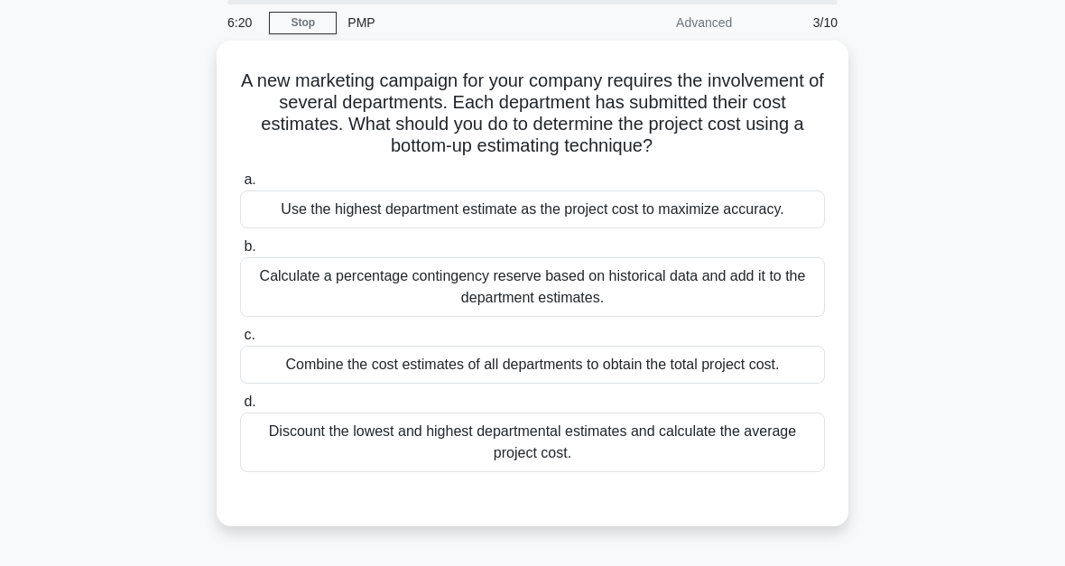
click at [717, 384] on div "Combine the cost estimates of all departments to obtain the total project cost." at bounding box center [532, 365] width 585 height 38
click at [240, 341] on input "c. Combine the cost estimates of all departments to obtain the total project co…" at bounding box center [240, 335] width 0 height 12
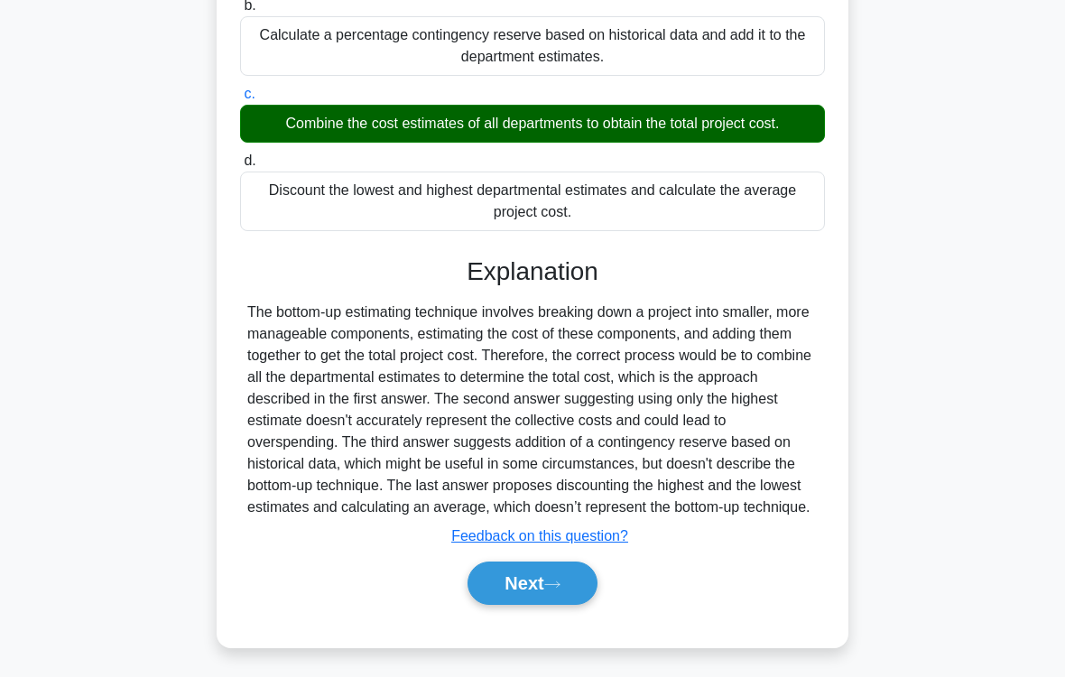
scroll to position [413, 0]
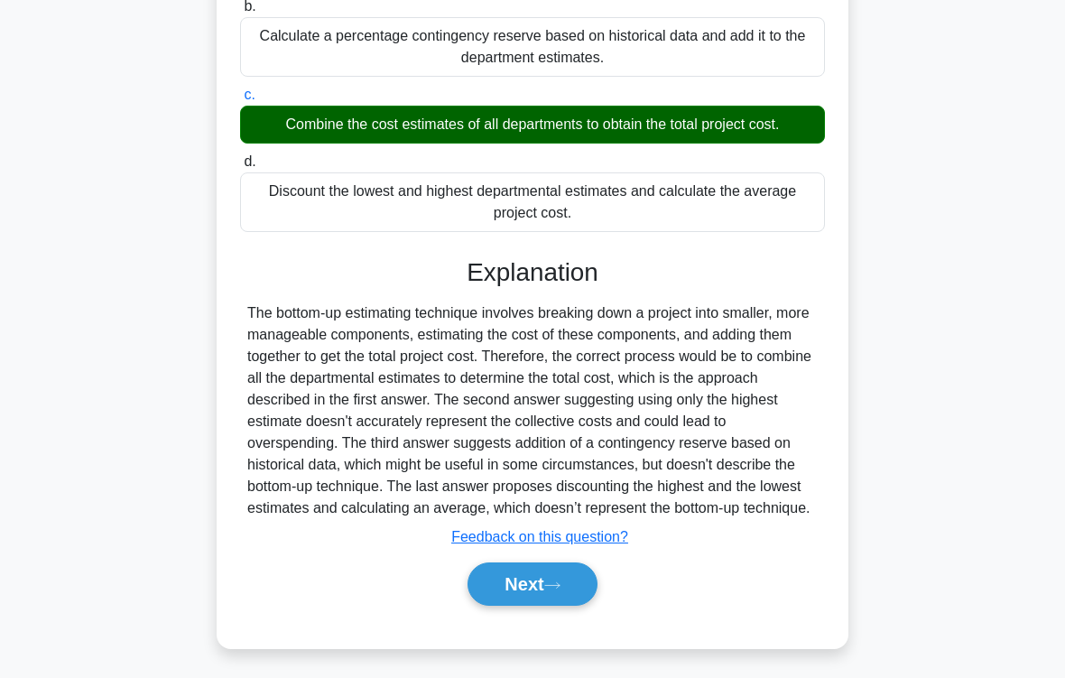
click at [597, 565] on button "Next" at bounding box center [531, 583] width 129 height 43
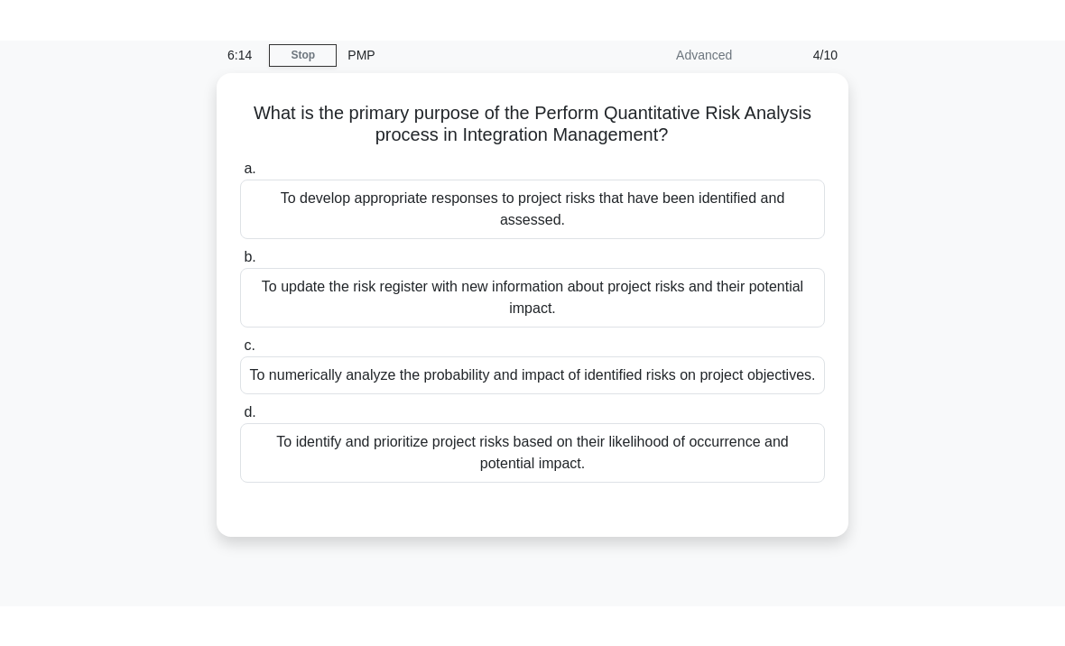
scroll to position [0, 0]
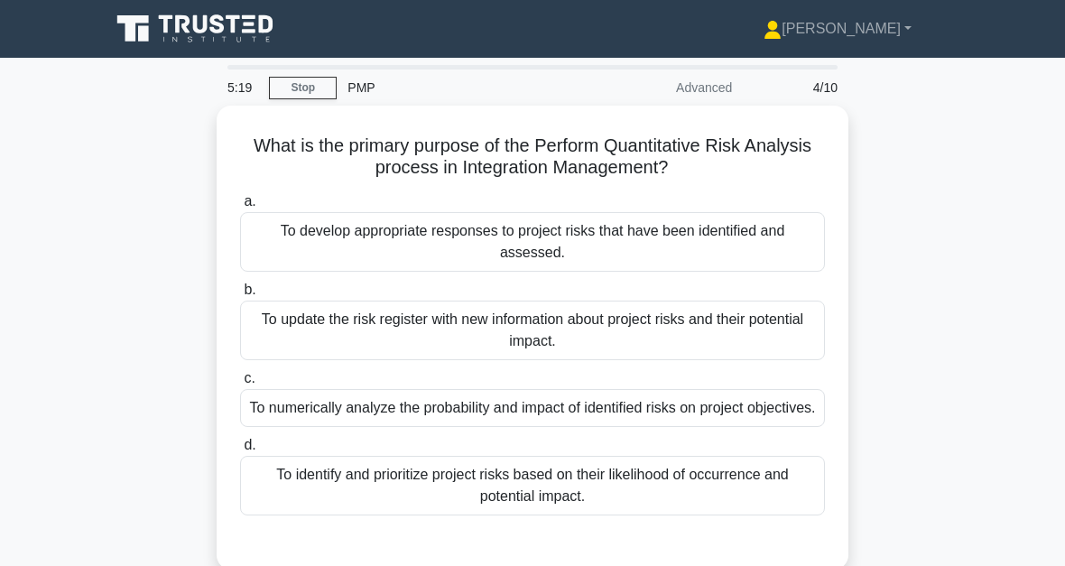
click at [577, 244] on div "To develop appropriate responses to project risks that have been identified and…" at bounding box center [532, 242] width 585 height 60
click at [240, 208] on input "a. To develop appropriate responses to project risks that have been identified …" at bounding box center [240, 202] width 0 height 12
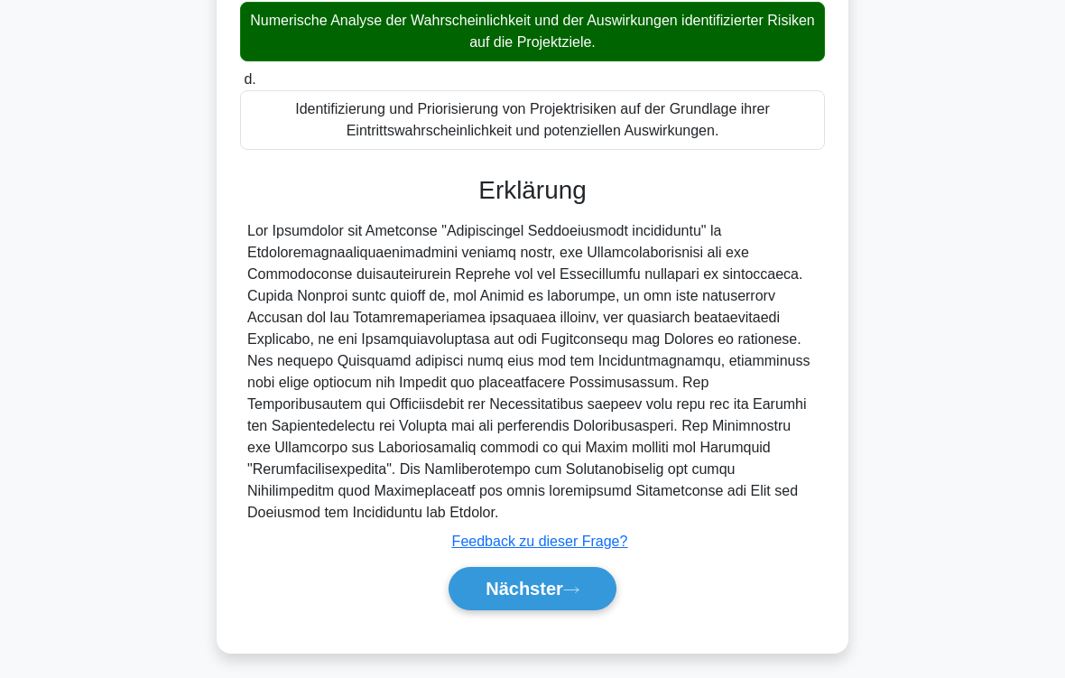
scroll to position [415, 0]
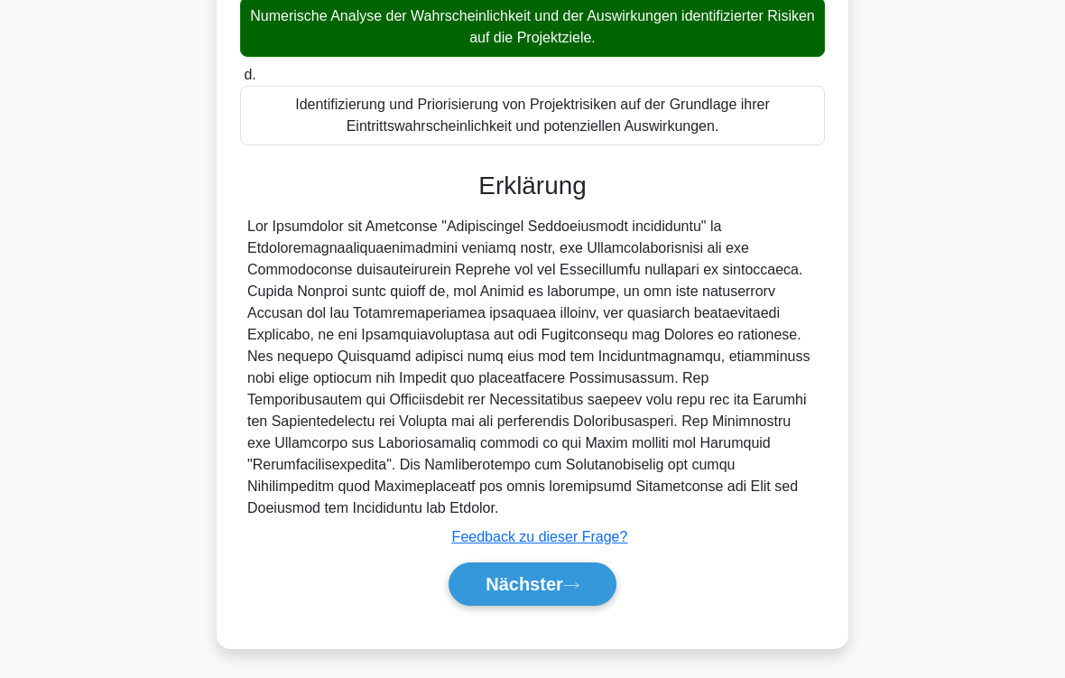
click at [605, 565] on button "Nächster" at bounding box center [533, 583] width 168 height 43
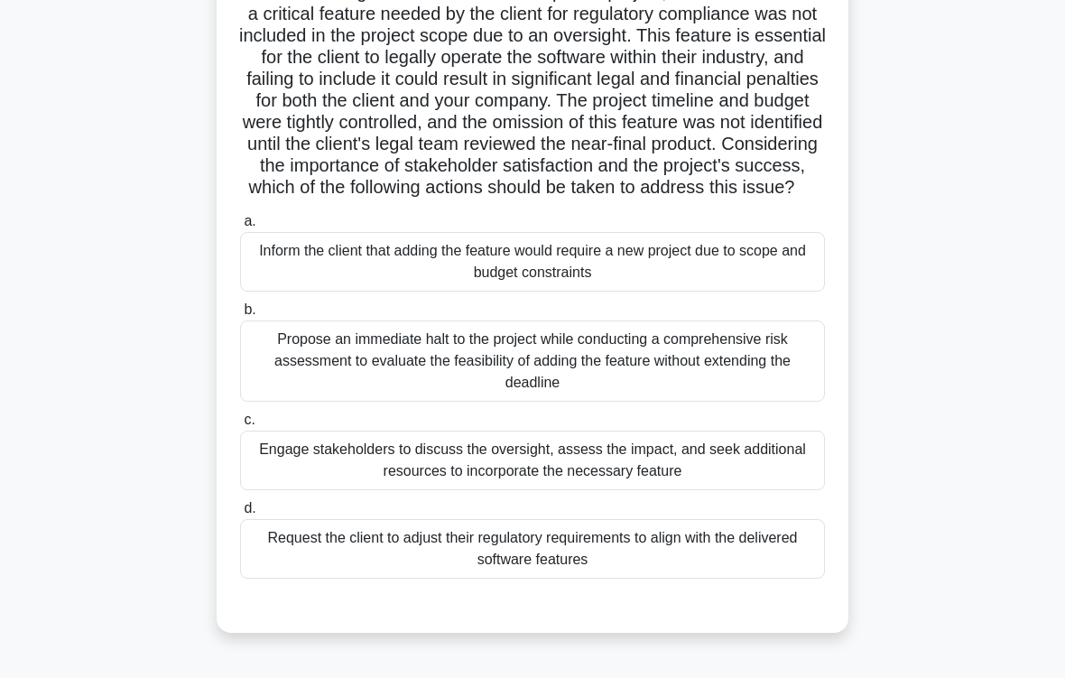
scroll to position [159, 0]
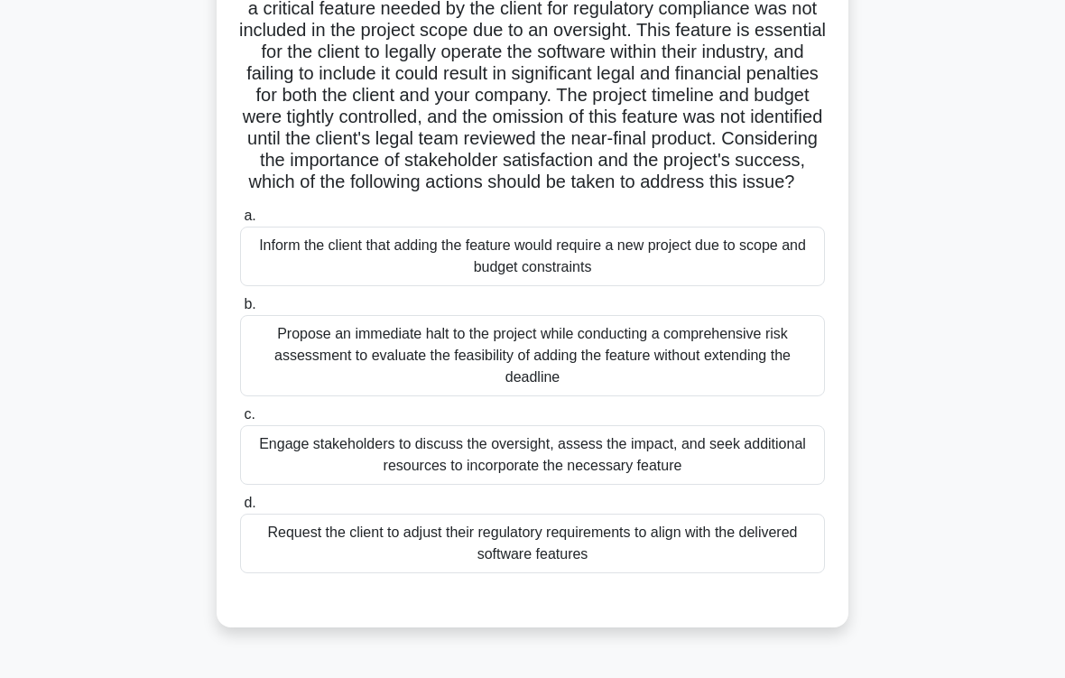
click at [759, 485] on div "Engage stakeholders to discuss the oversight, assess the impact, and seek addit…" at bounding box center [532, 455] width 585 height 60
click at [240, 421] on input "c. Engage stakeholders to discuss the oversight, assess the impact, and seek ad…" at bounding box center [240, 415] width 0 height 12
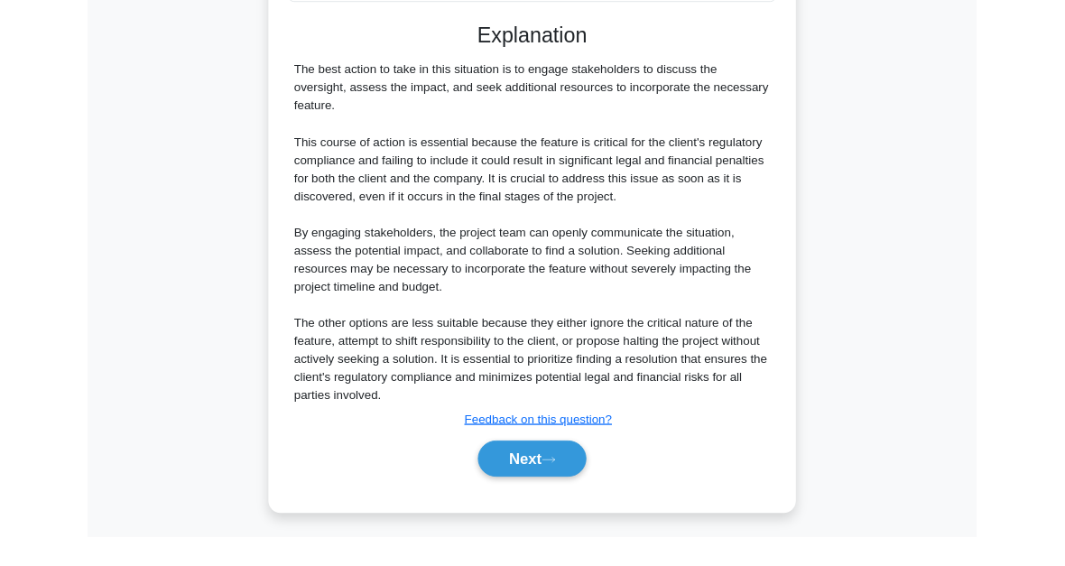
scroll to position [872, 0]
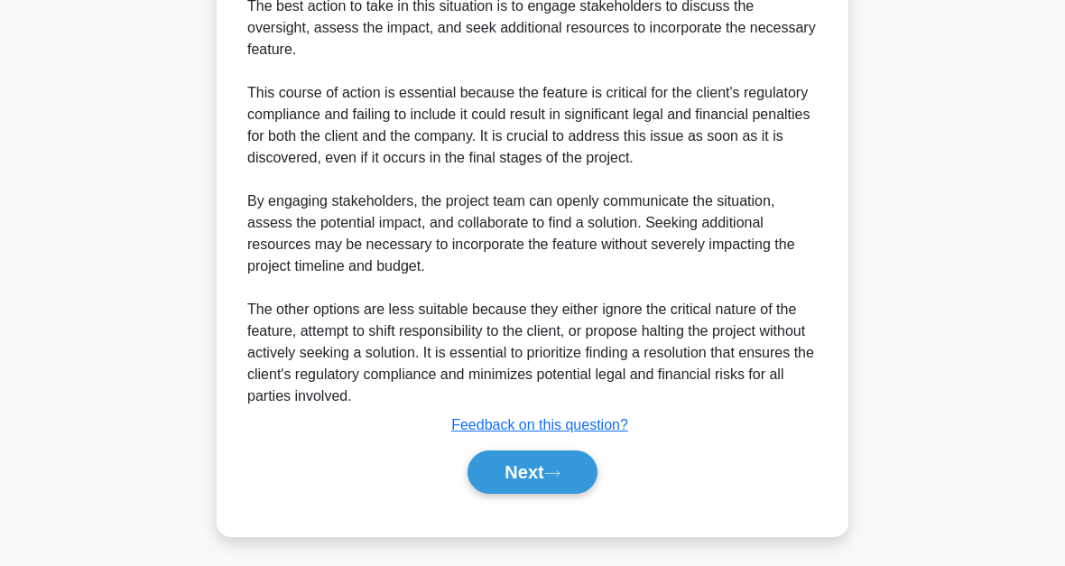
click at [567, 463] on button "Next" at bounding box center [531, 471] width 129 height 43
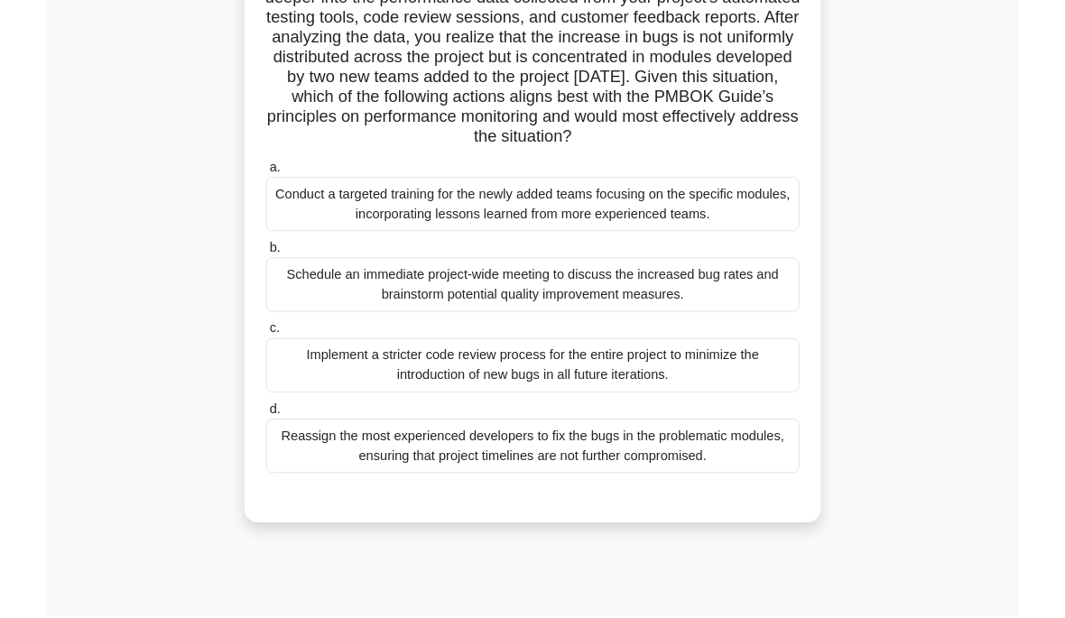
scroll to position [409, 0]
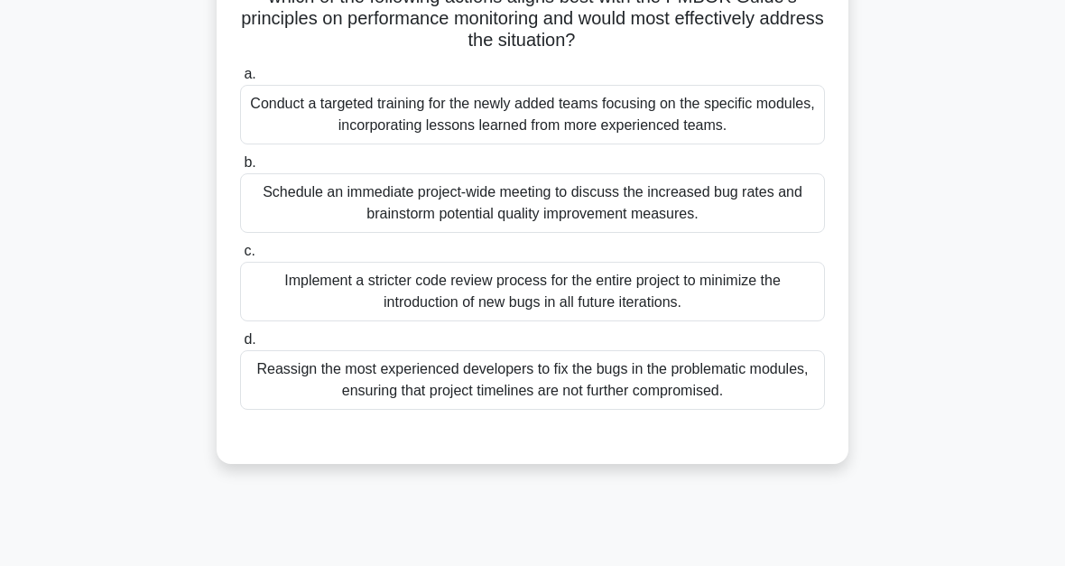
click at [721, 144] on div "Conduct a targeted training for the newly added teams focusing on the specific …" at bounding box center [532, 115] width 585 height 60
click at [240, 80] on input "a. Conduct a targeted training for the newly added teams focusing on the specif…" at bounding box center [240, 75] width 0 height 12
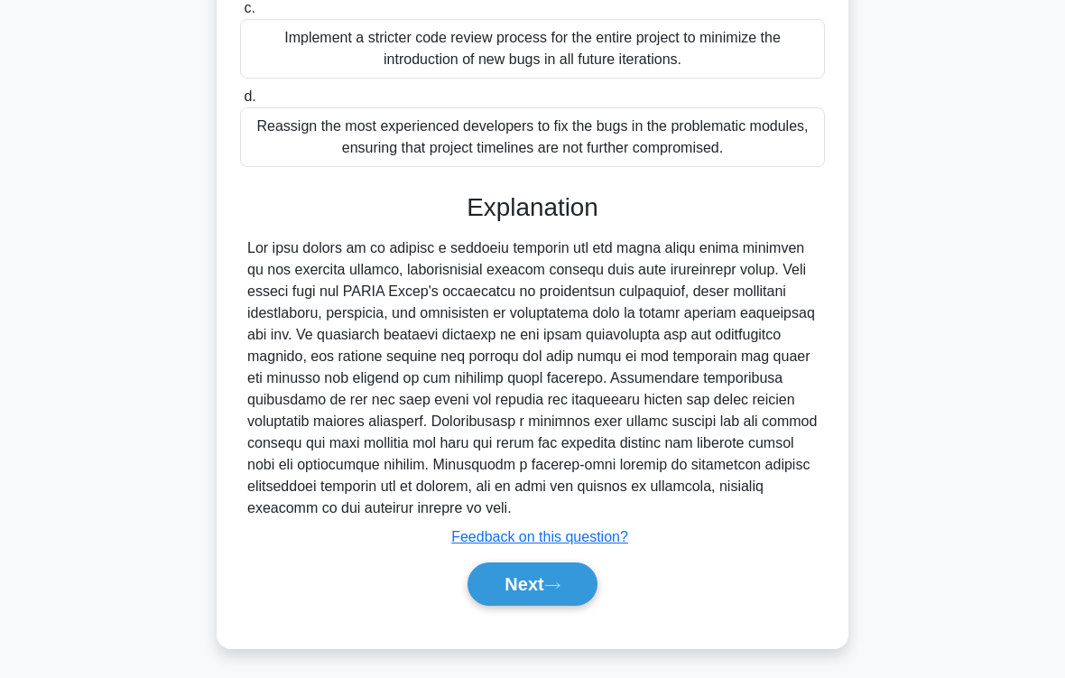
scroll to position [760, 0]
click at [591, 565] on button "Next" at bounding box center [531, 583] width 129 height 43
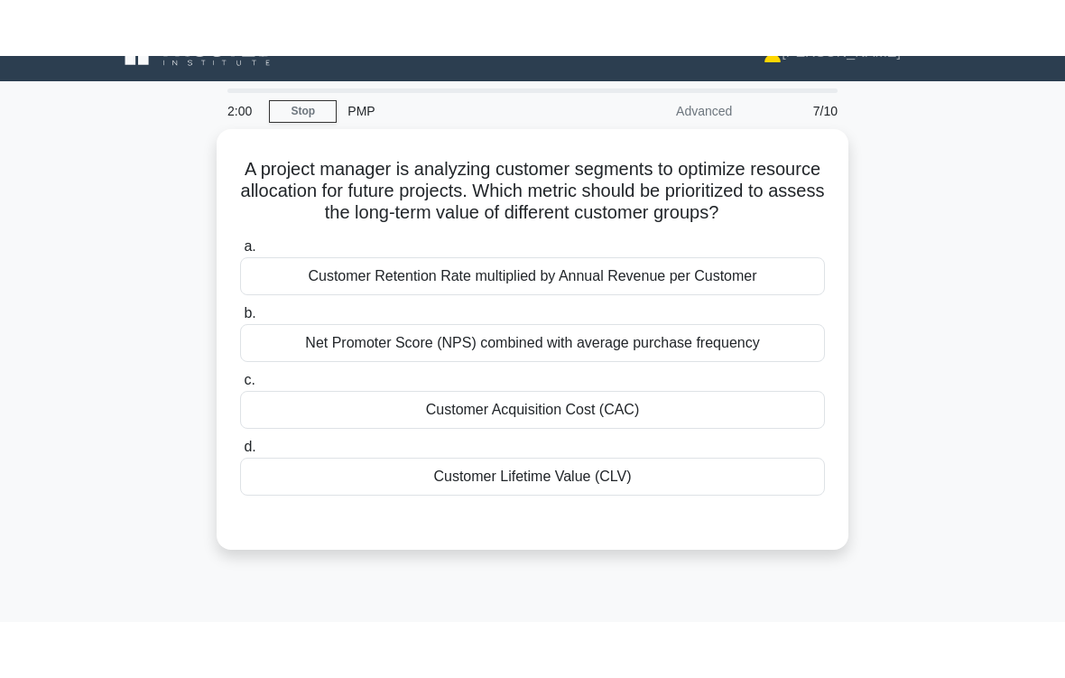
scroll to position [33, 0]
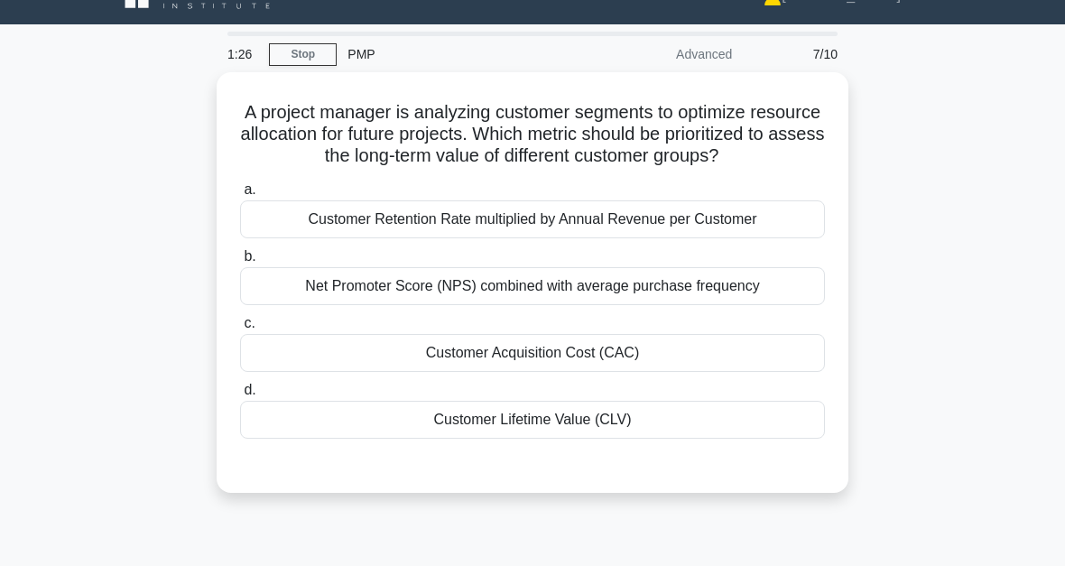
click at [649, 439] on div "Customer Lifetime Value (CLV)" at bounding box center [532, 420] width 585 height 38
click at [240, 396] on input "d. Customer Lifetime Value (CLV)" at bounding box center [240, 390] width 0 height 12
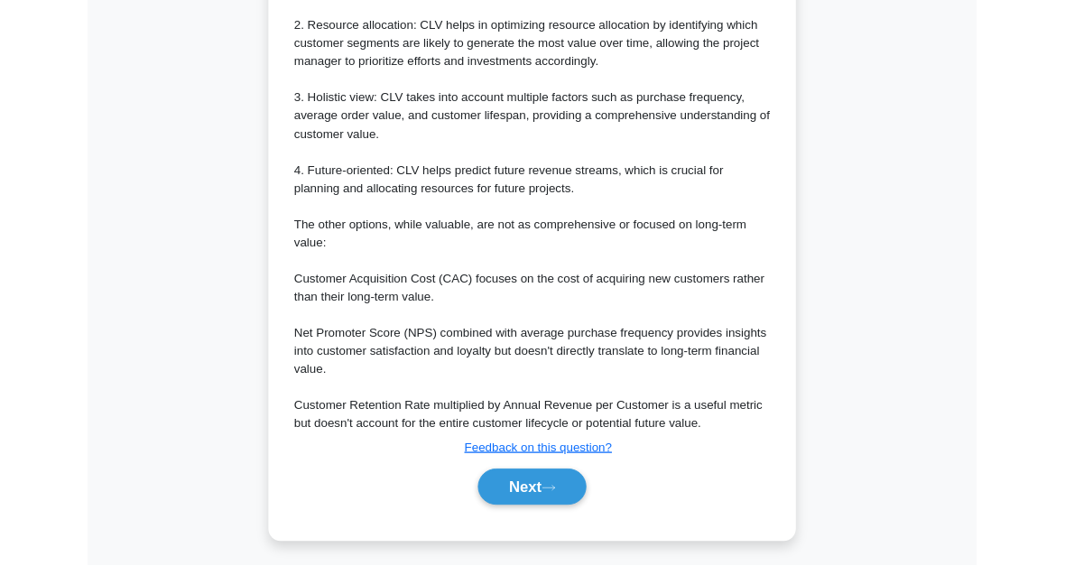
scroll to position [893, 0]
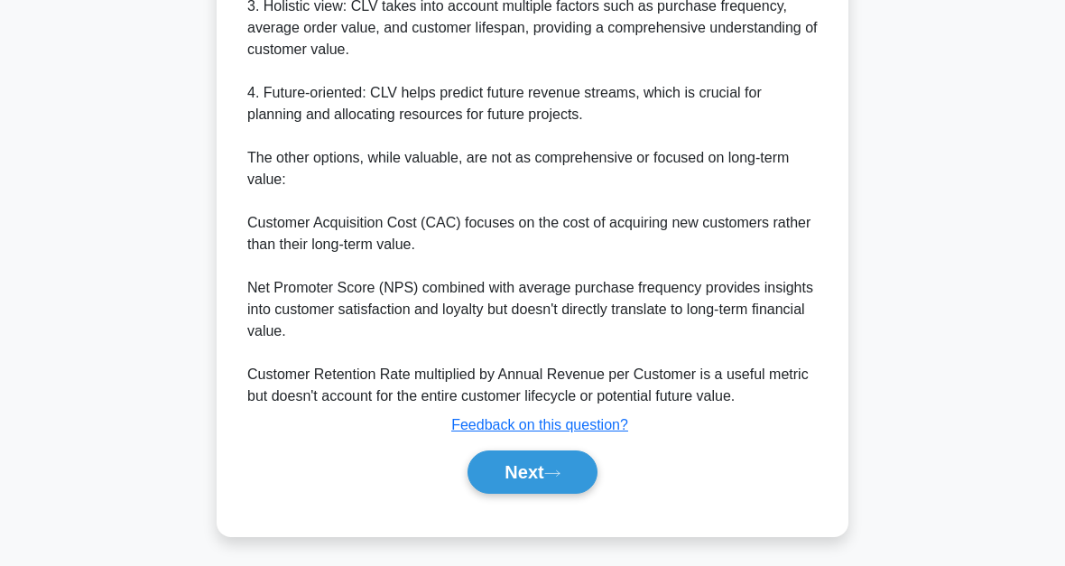
click at [597, 473] on button "Next" at bounding box center [531, 471] width 129 height 43
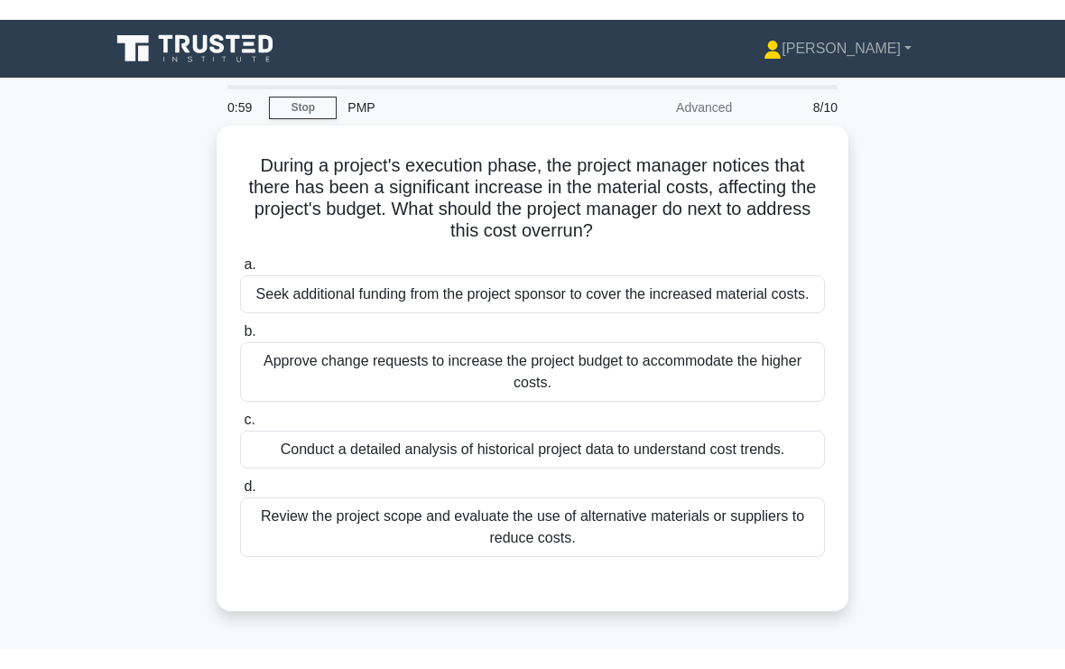
scroll to position [63, 0]
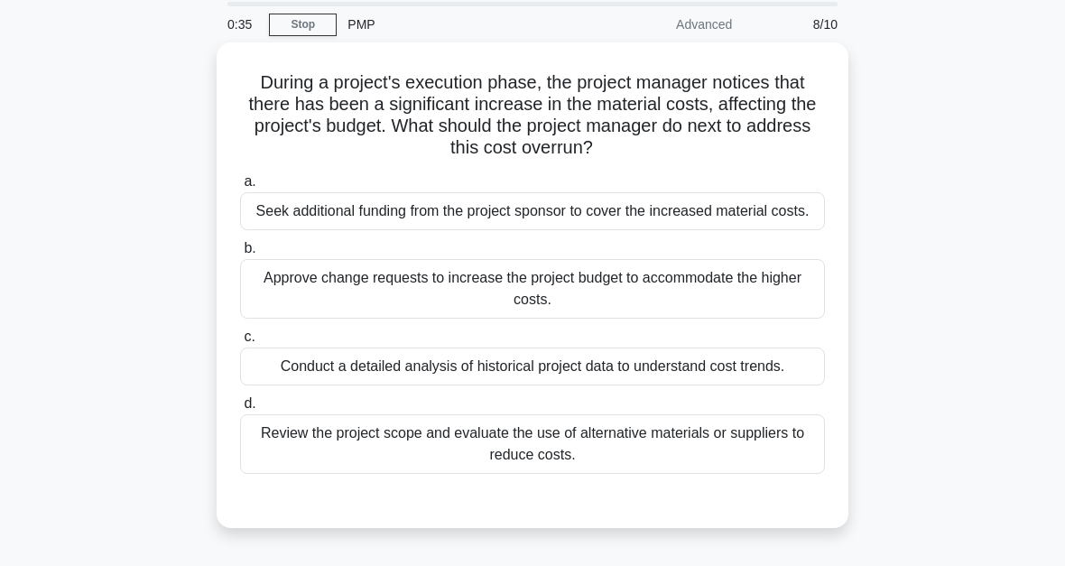
click at [714, 474] on div "Review the project scope and evaluate the use of alternative materials or suppl…" at bounding box center [532, 444] width 585 height 60
click at [240, 410] on input "d. Review the project scope and evaluate the use of alternative materials or su…" at bounding box center [240, 404] width 0 height 12
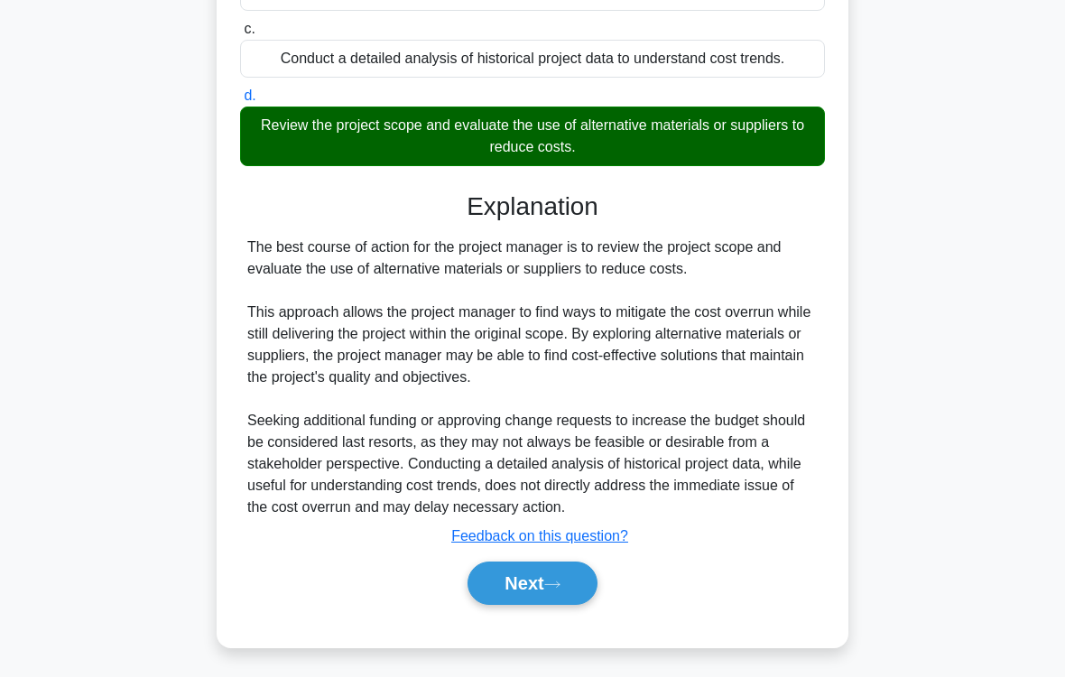
scroll to position [478, 0]
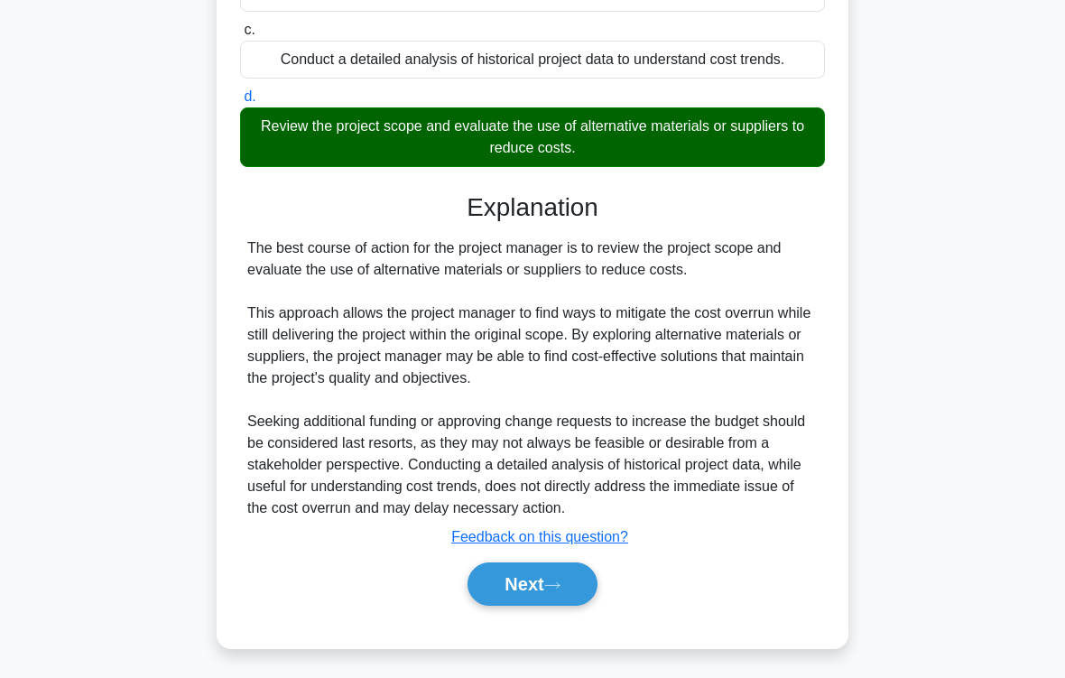
click at [591, 565] on button "Next" at bounding box center [531, 583] width 129 height 43
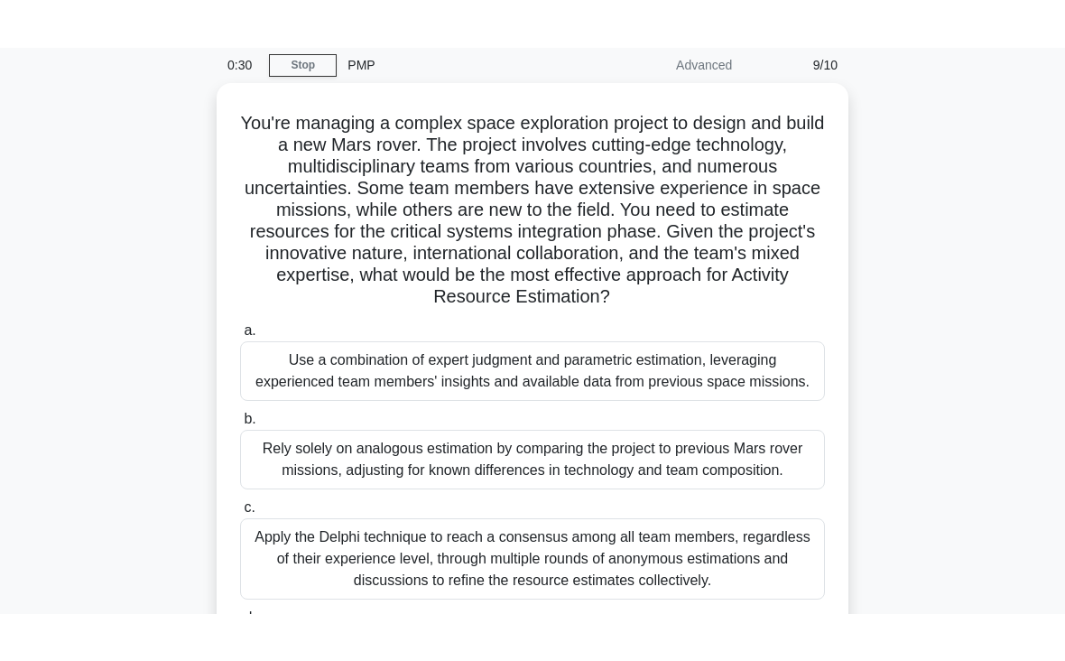
scroll to position [55, 0]
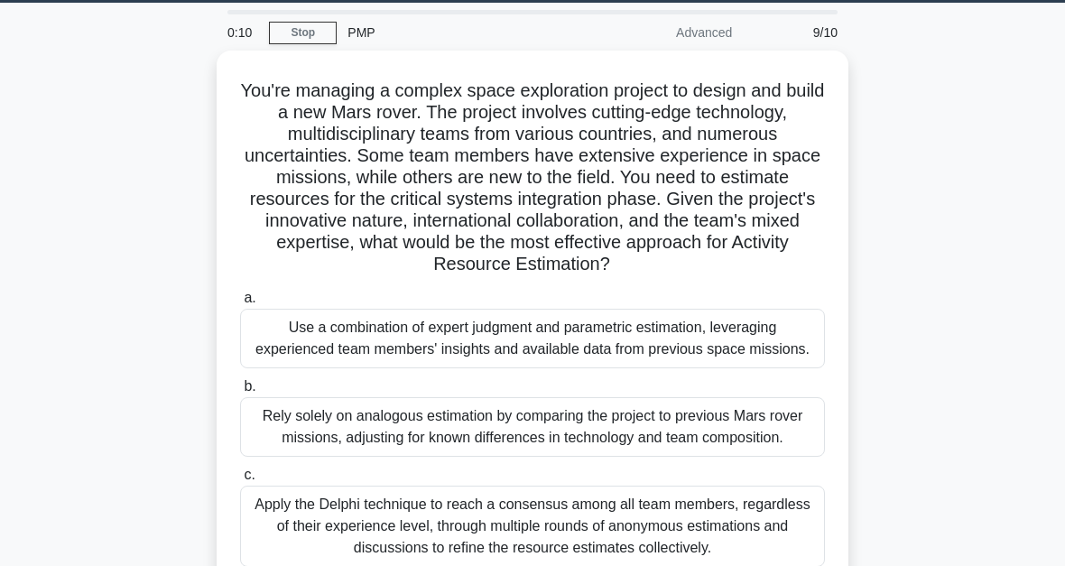
click at [934, 319] on div "You're managing a complex space exploration project to design and build a new M…" at bounding box center [532, 402] width 866 height 702
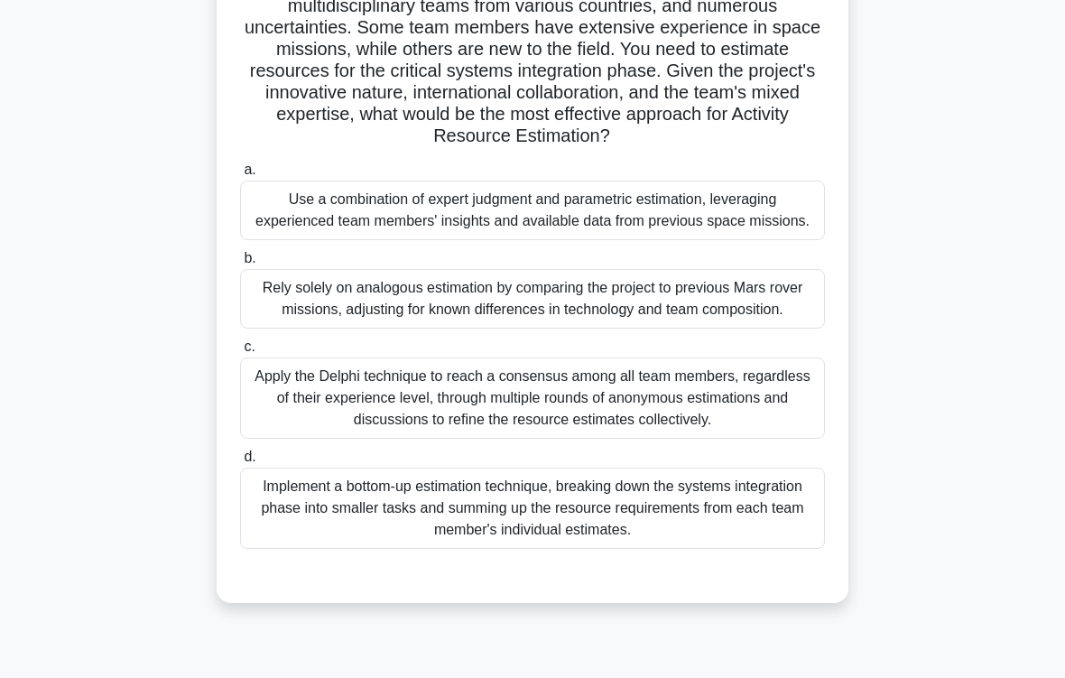
scroll to position [184, 0]
click at [737, 438] on div "Apply the Delphi technique to reach a consensus among all team members, regardl…" at bounding box center [532, 396] width 585 height 81
click at [240, 352] on input "c. Apply the Delphi technique to reach a consensus among all team members, rega…" at bounding box center [240, 346] width 0 height 12
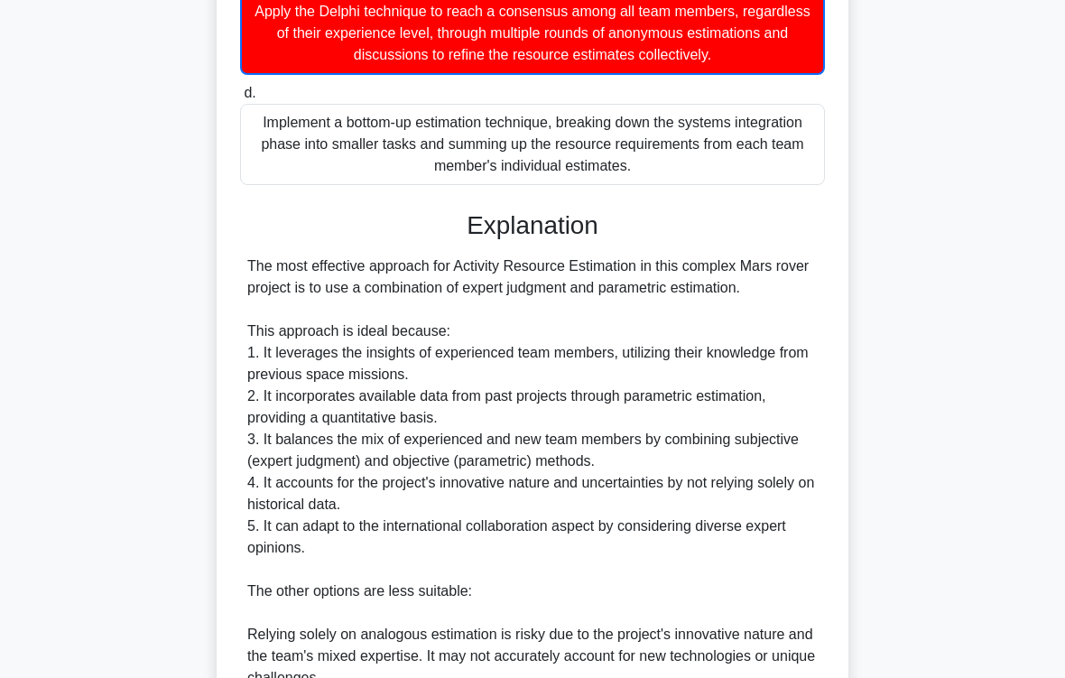
scroll to position [563, 0]
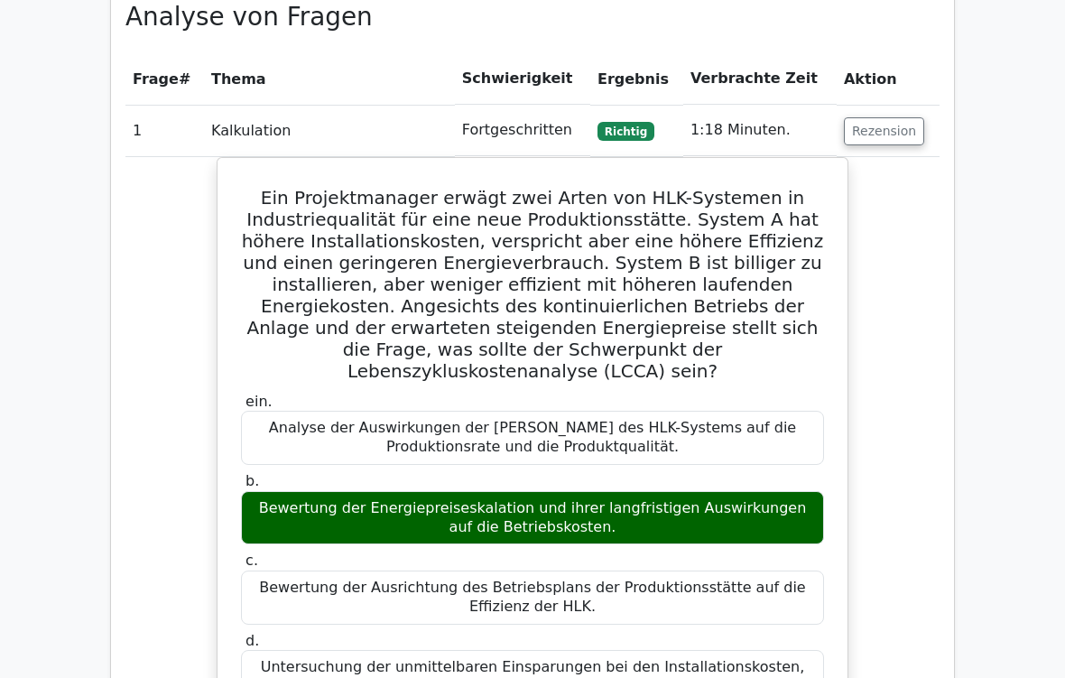
scroll to position [960, 0]
